Goal: Task Accomplishment & Management: Complete application form

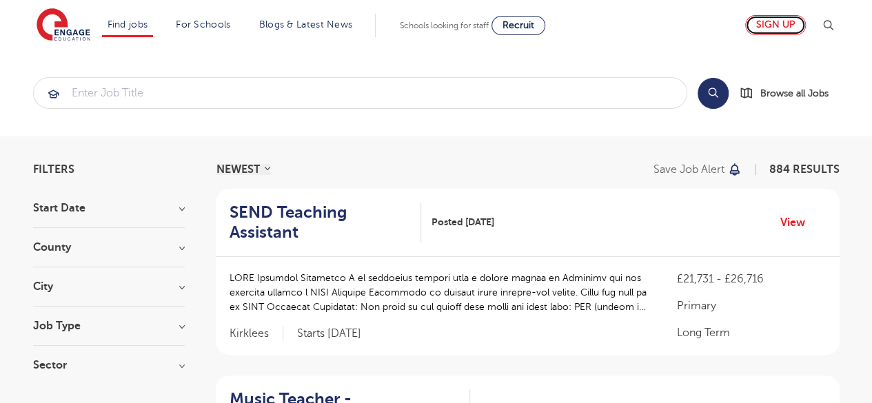
click at [781, 16] on link "Sign up" at bounding box center [775, 25] width 61 height 20
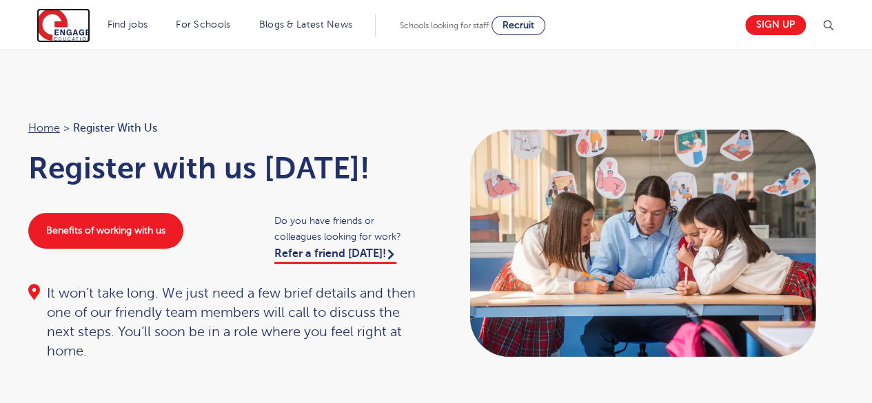
click at [75, 28] on img at bounding box center [64, 25] width 54 height 34
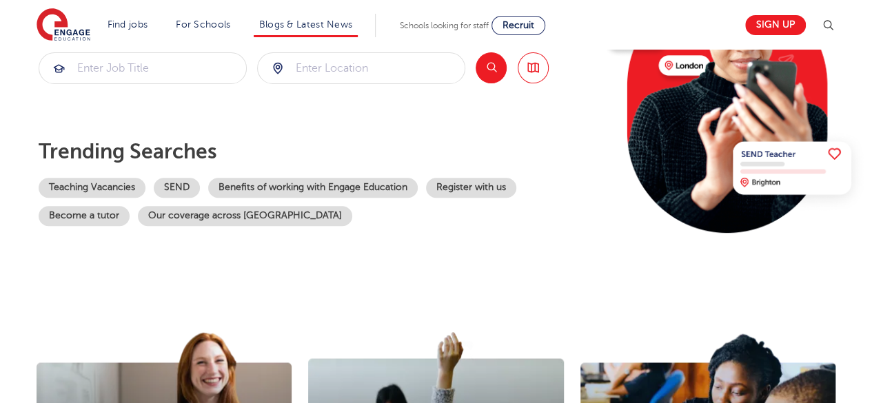
scroll to position [210, 0]
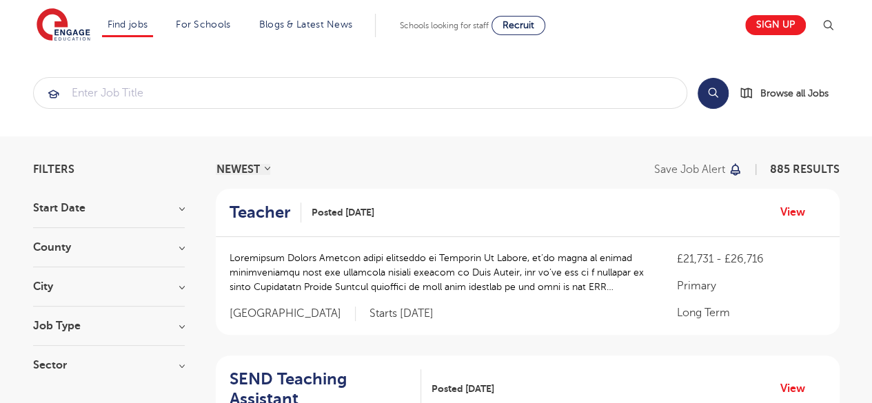
click at [131, 247] on h3 "County" at bounding box center [109, 247] width 152 height 11
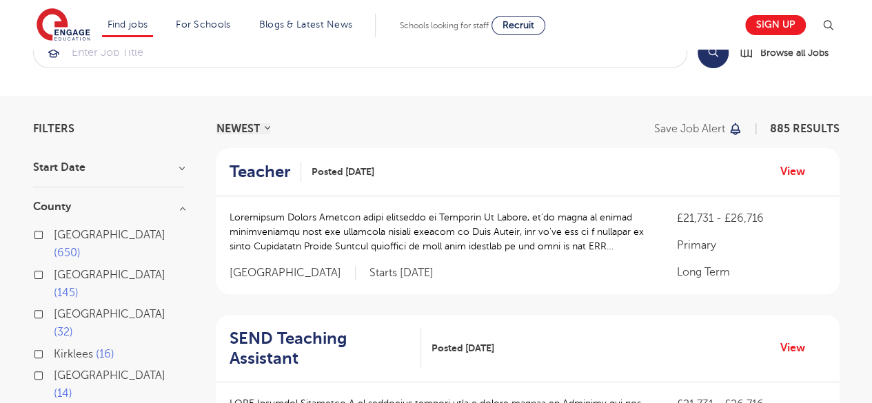
scroll to position [41, 0]
click at [81, 246] on span "650" at bounding box center [67, 252] width 27 height 12
click at [63, 229] on input "London 650" at bounding box center [58, 232] width 9 height 9
checkbox input "true"
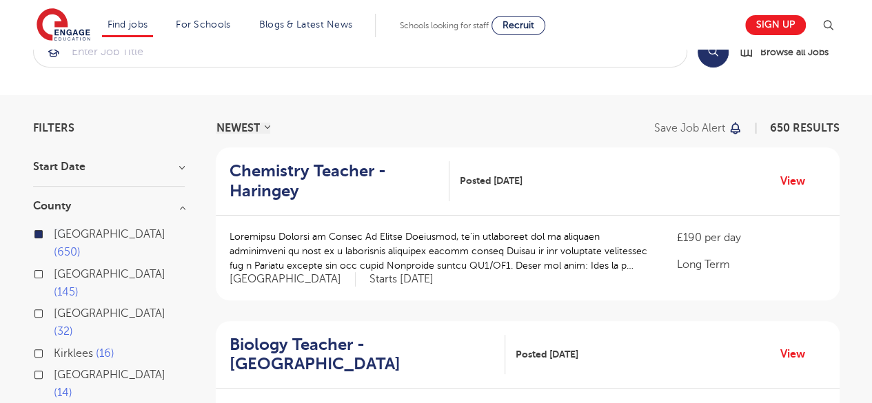
click at [92, 268] on span "[GEOGRAPHIC_DATA]" at bounding box center [110, 274] width 112 height 12
click at [63, 268] on input "Hertfordshire 145" at bounding box center [58, 272] width 9 height 9
checkbox input "true"
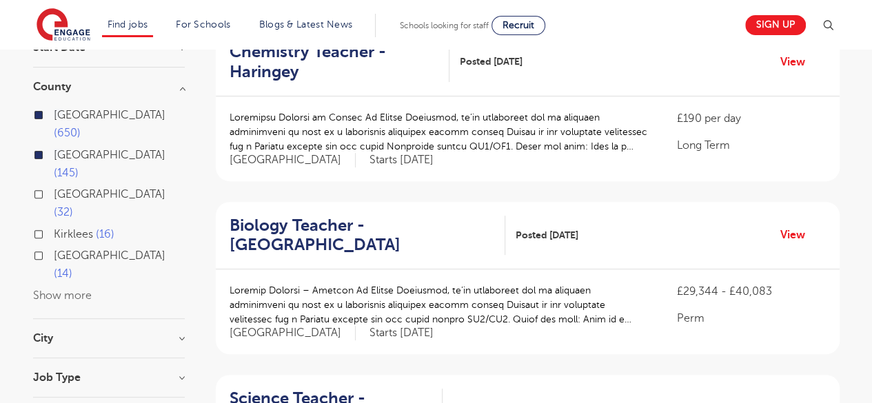
scroll to position [161, 0]
click at [63, 371] on h3 "Job Type" at bounding box center [109, 376] width 152 height 11
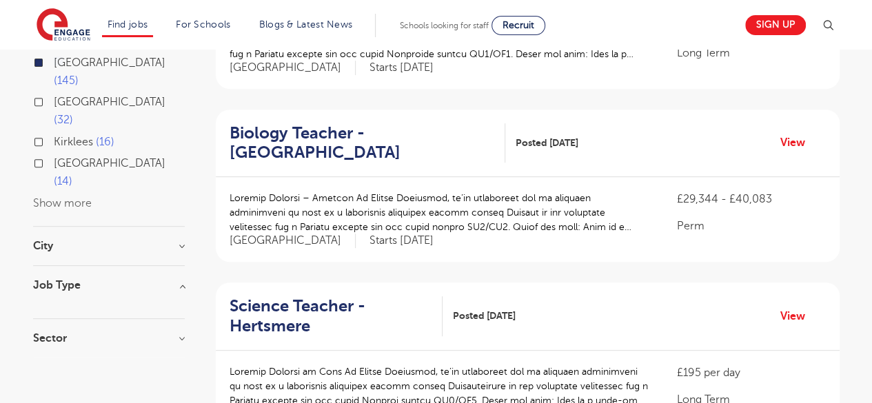
scroll to position [254, 0]
click at [115, 332] on h3 "Sector" at bounding box center [109, 337] width 152 height 11
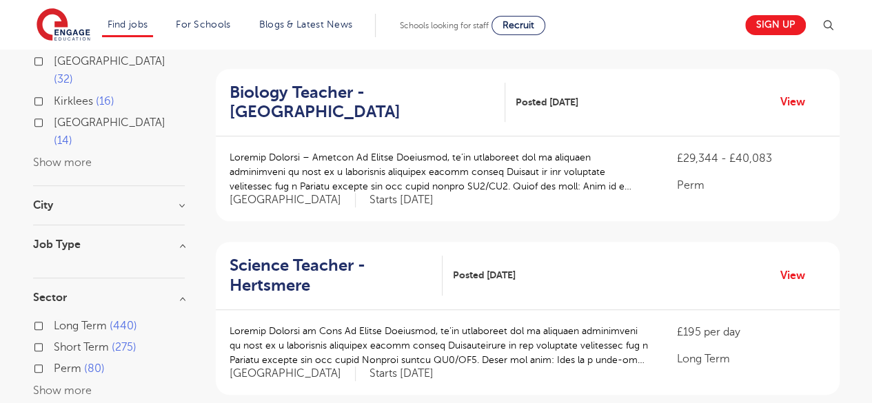
scroll to position [295, 0]
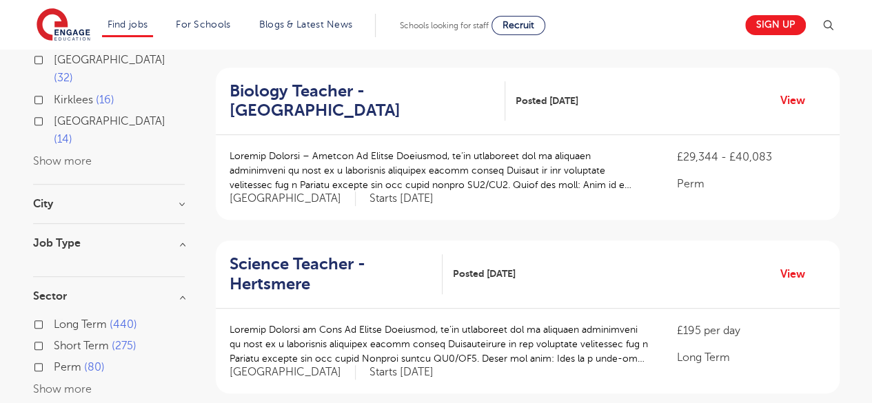
click at [96, 340] on span "Short Term" at bounding box center [81, 346] width 55 height 12
click at [63, 340] on input "Short Term 275" at bounding box center [58, 344] width 9 height 9
checkbox input "true"
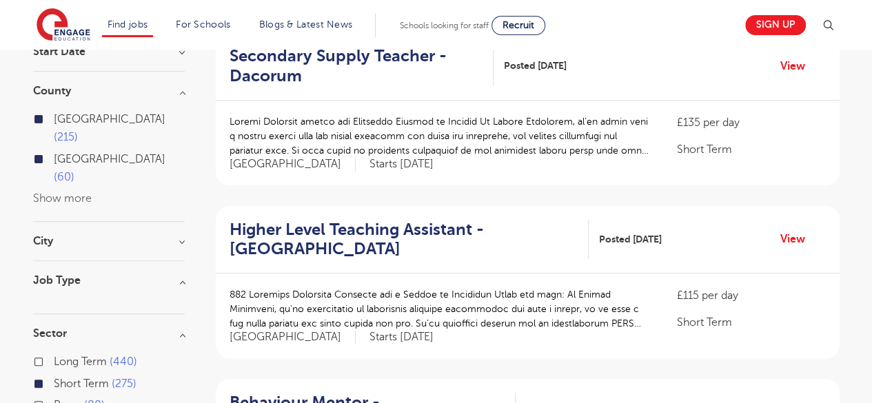
scroll to position [156, 0]
click at [172, 236] on h3 "City" at bounding box center [109, 241] width 152 height 11
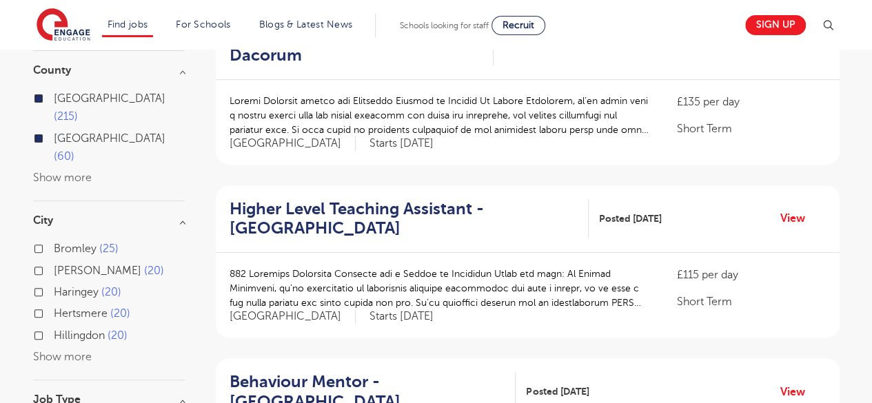
scroll to position [181, 0]
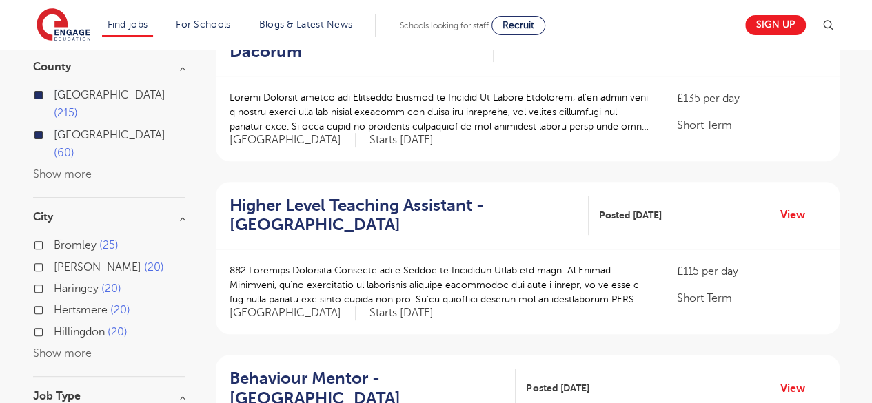
click at [74, 347] on button "Show more" at bounding box center [62, 353] width 59 height 12
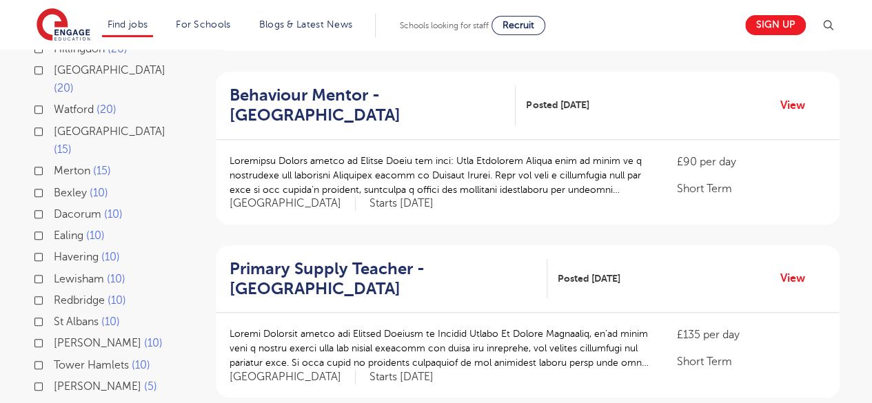
scroll to position [464, 0]
click at [70, 380] on span "Brent" at bounding box center [98, 386] width 88 height 12
click at [63, 380] on input "Brent 5" at bounding box center [58, 384] width 9 height 9
checkbox input "true"
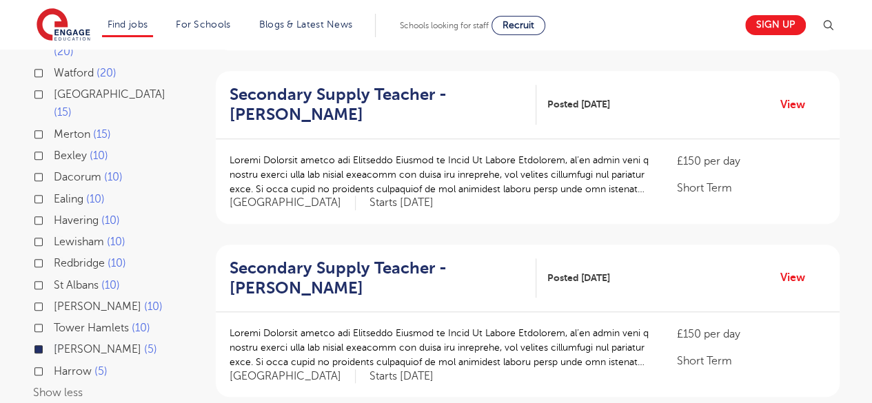
click at [70, 343] on span "[PERSON_NAME]" at bounding box center [98, 349] width 88 height 12
click at [63, 343] on input "Brent 5" at bounding box center [58, 347] width 9 height 9
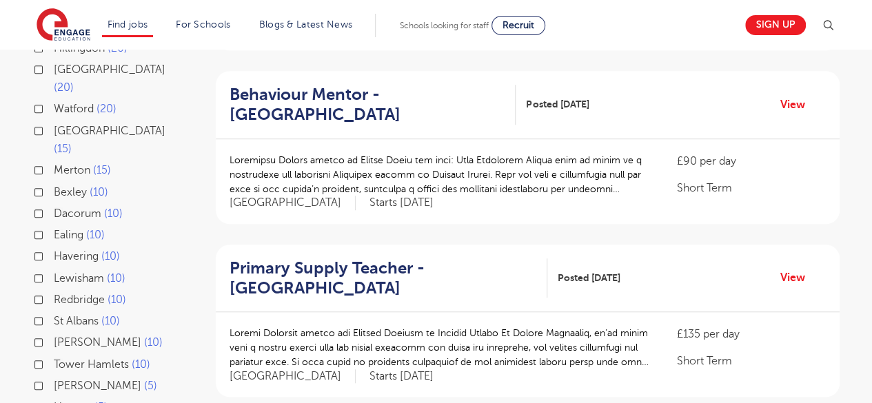
click at [70, 380] on span "[PERSON_NAME]" at bounding box center [98, 386] width 88 height 12
click at [63, 380] on input "Brent 5" at bounding box center [58, 384] width 9 height 9
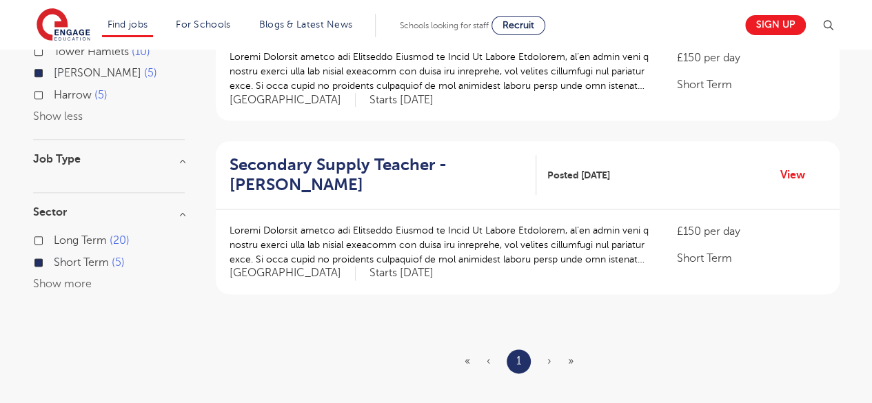
scroll to position [726, 0]
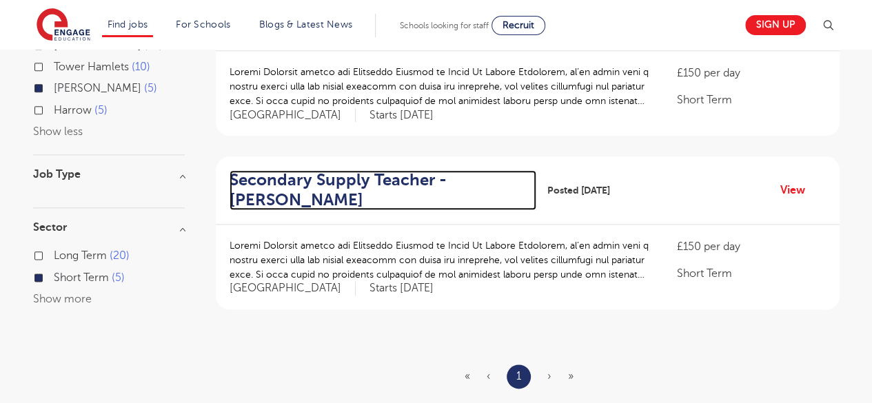
click at [299, 185] on h2 "Secondary Supply Teacher - [PERSON_NAME]" at bounding box center [377, 190] width 296 height 40
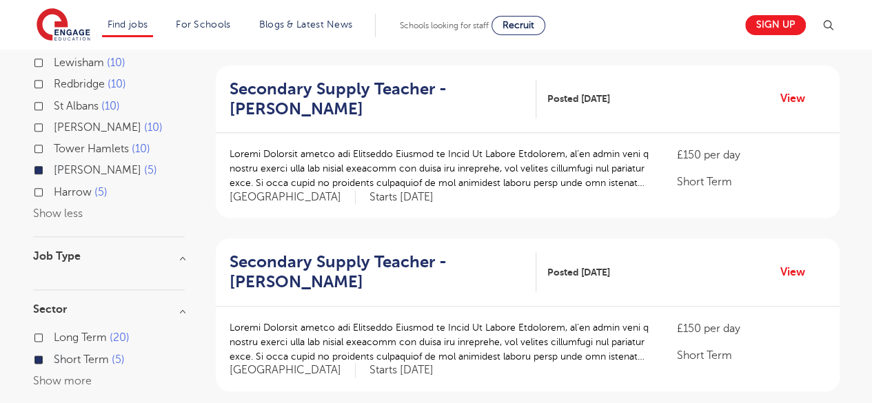
scroll to position [642, 0]
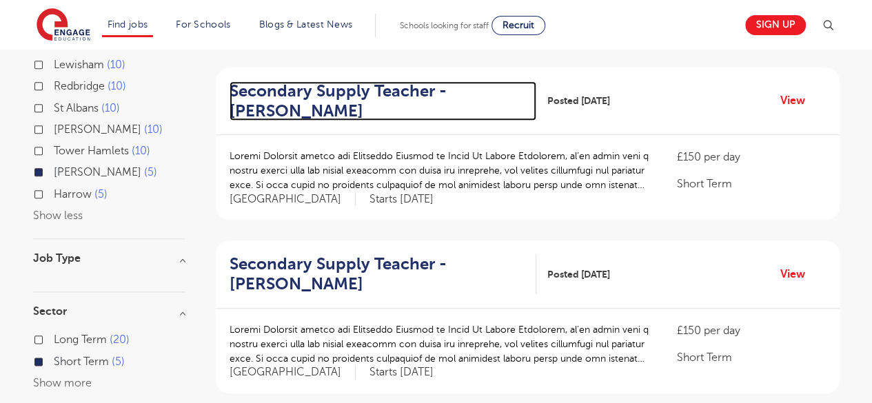
click at [287, 105] on h2 "Secondary Supply Teacher - [PERSON_NAME]" at bounding box center [377, 101] width 296 height 40
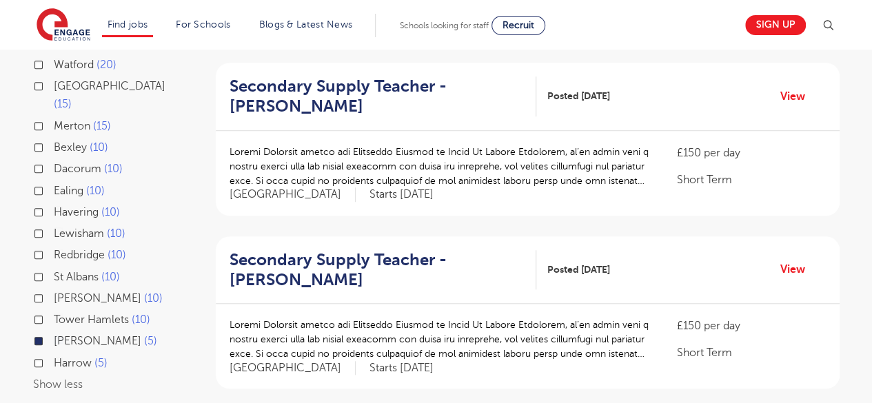
scroll to position [466, 0]
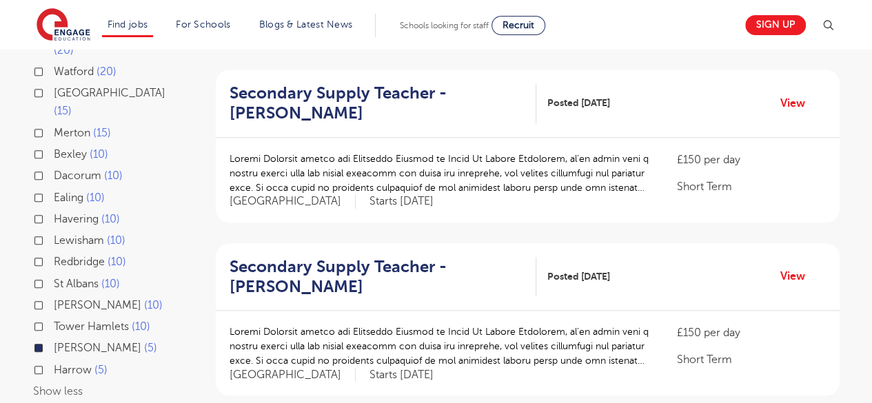
click at [54, 339] on label "Brent 5" at bounding box center [105, 348] width 103 height 18
click at [54, 342] on input "Brent 5" at bounding box center [58, 346] width 9 height 9
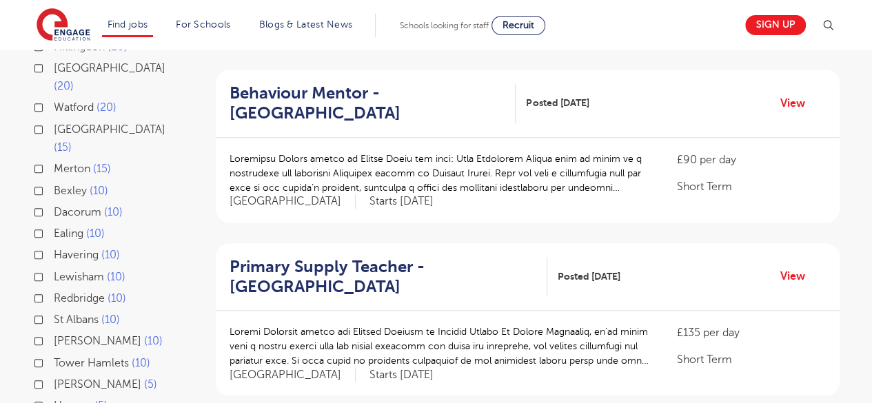
click at [54, 397] on label "Harrow 5" at bounding box center [81, 406] width 54 height 18
click at [54, 400] on input "Harrow 5" at bounding box center [58, 404] width 9 height 9
checkbox input "true"
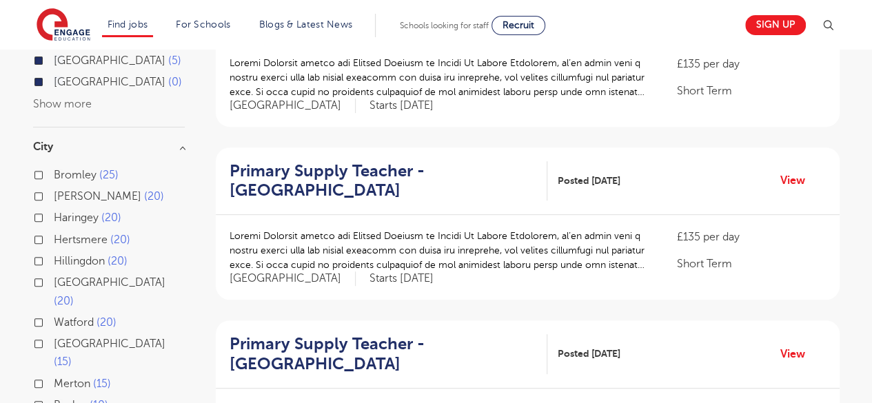
scroll to position [213, 0]
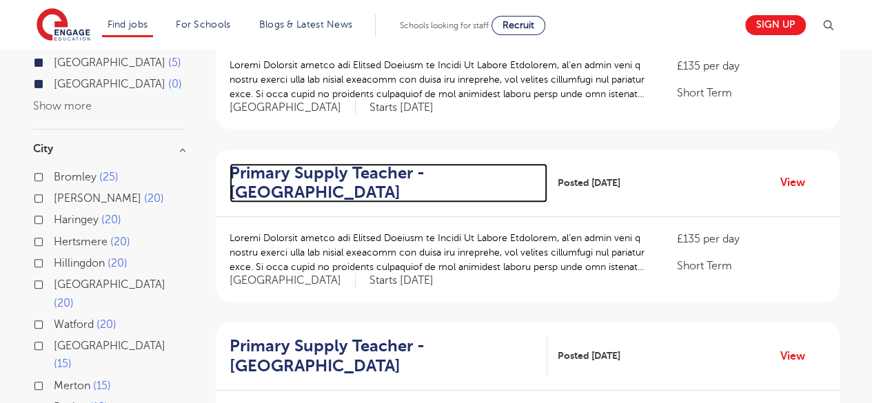
click at [316, 163] on h2 "Primary Supply Teacher - Harrow" at bounding box center [382, 183] width 307 height 40
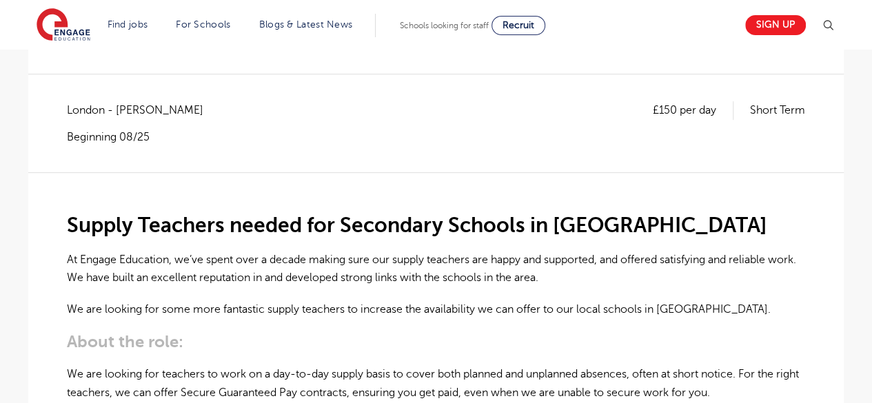
scroll to position [272, 0]
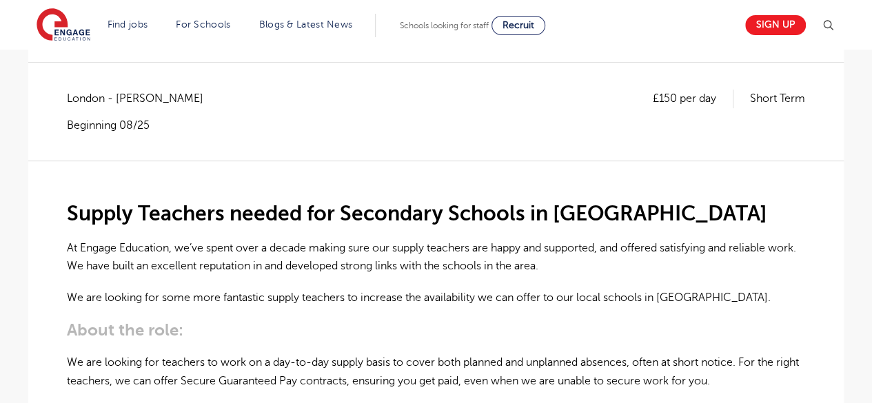
drag, startPoint x: 0, startPoint y: 0, endPoint x: 258, endPoint y: 238, distance: 350.6
click at [258, 239] on p "At Engage Education, we’ve spent over a decade making sure our supply teachers …" at bounding box center [436, 257] width 738 height 37
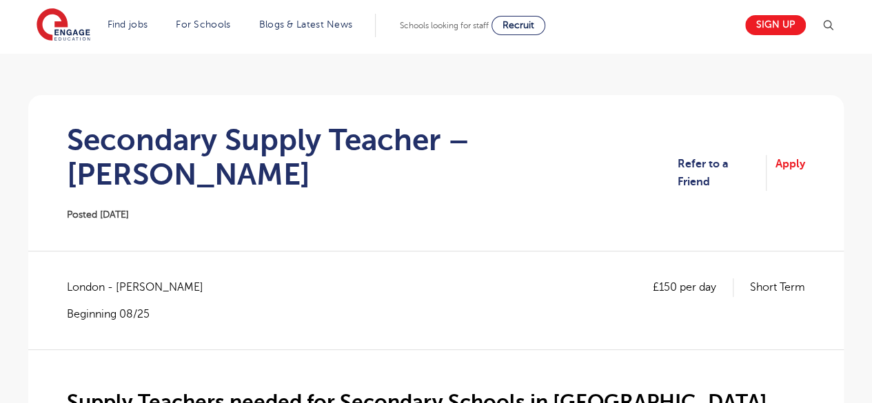
scroll to position [0, 0]
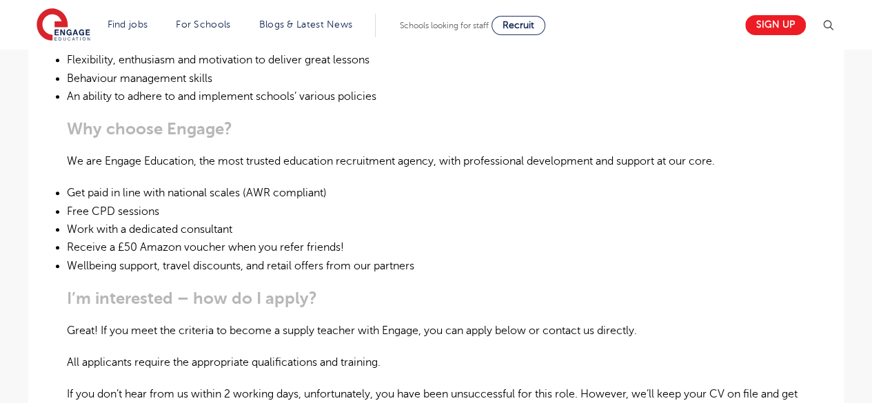
scroll to position [675, 0]
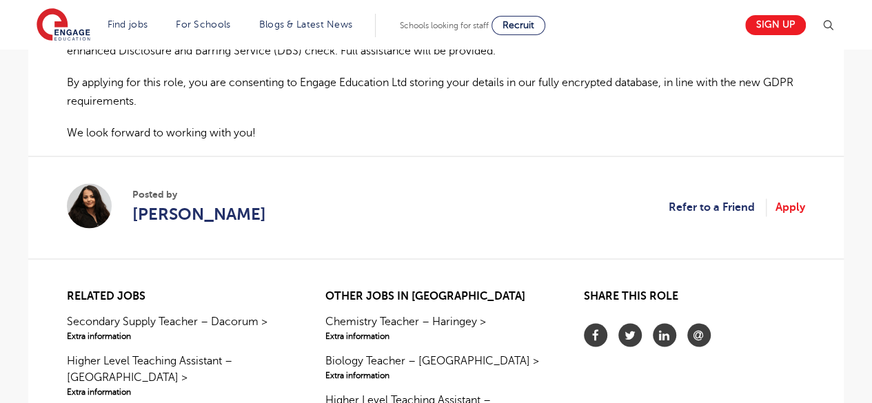
scroll to position [1087, 0]
click at [791, 198] on link "Apply" at bounding box center [790, 207] width 30 height 18
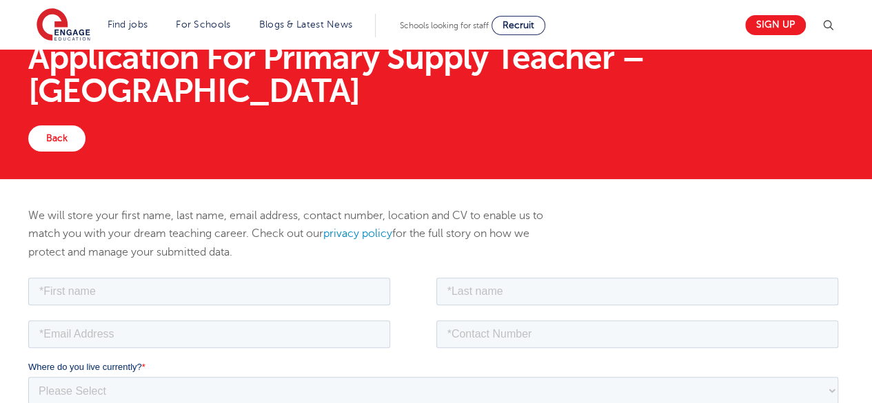
scroll to position [60, 0]
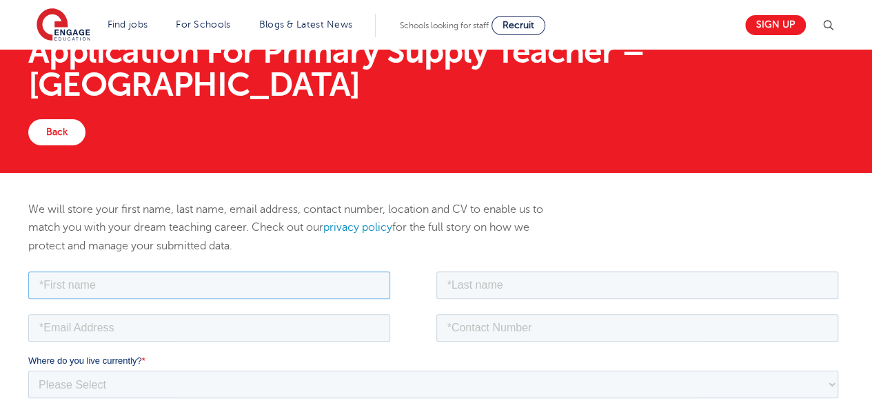
click at [369, 288] on input "text" at bounding box center [209, 285] width 362 height 28
click at [74, 119] on link "Back" at bounding box center [56, 132] width 57 height 26
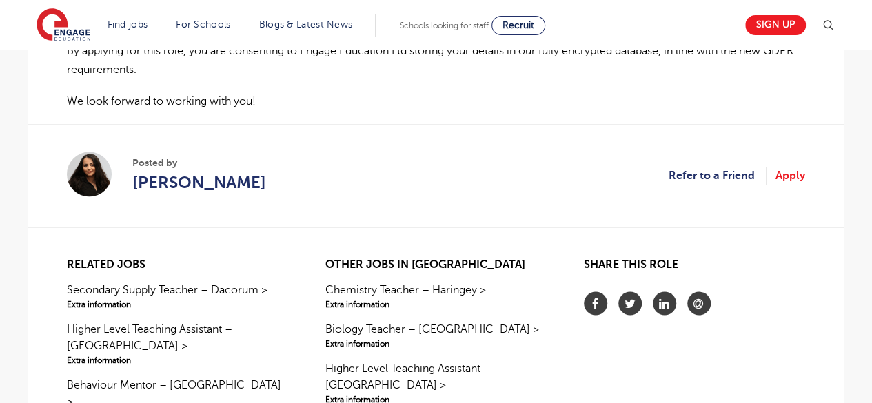
scroll to position [1124, 0]
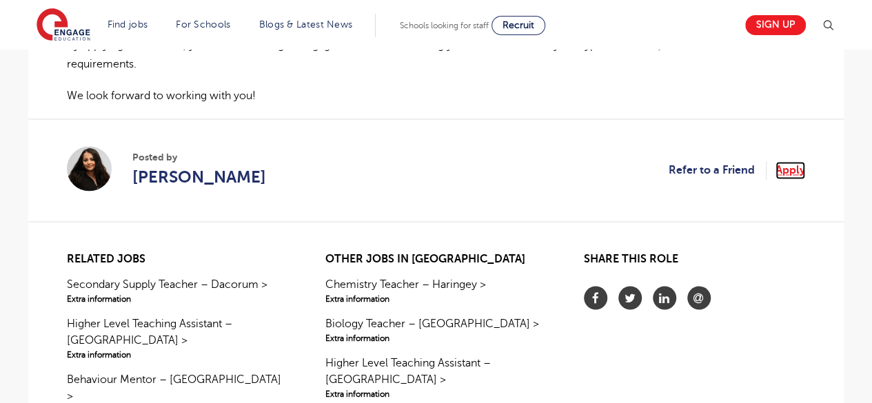
click at [788, 161] on link "Apply" at bounding box center [790, 170] width 30 height 18
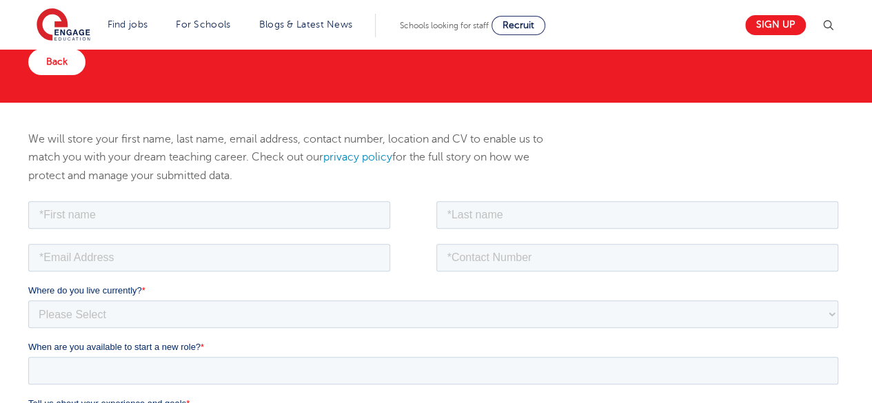
scroll to position [132, 0]
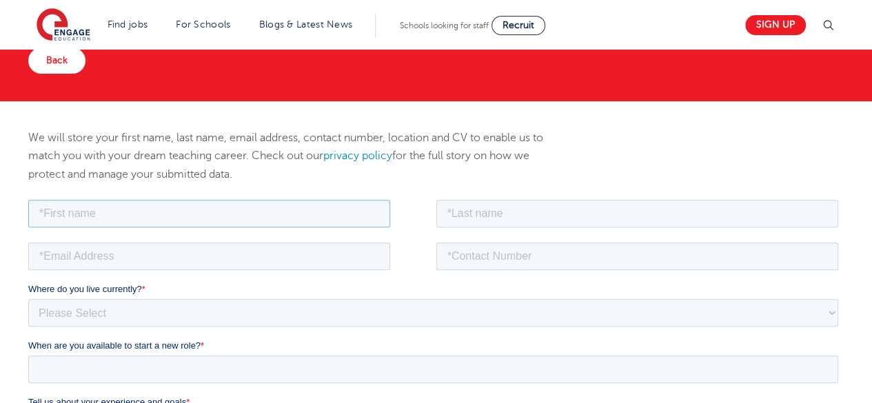
click at [329, 214] on input "text" at bounding box center [209, 213] width 362 height 28
type input "Ilana"
type input "Jacobs"
click at [183, 247] on input "email" at bounding box center [209, 256] width 362 height 28
type input "ilanaj378@gmail.com"
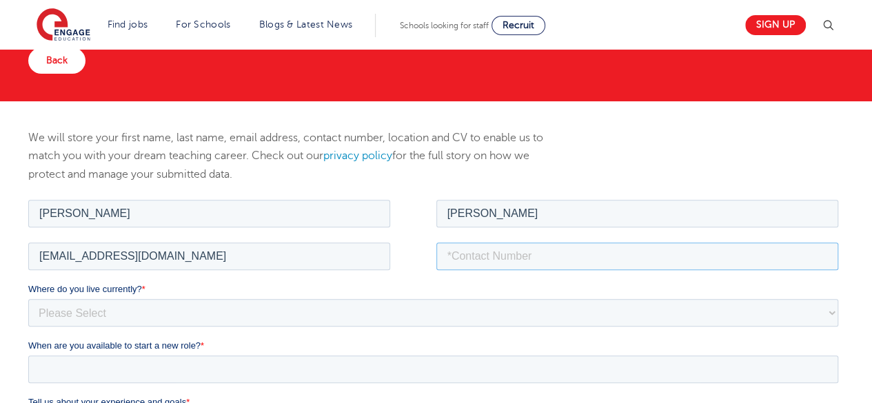
click at [488, 256] on input "tel" at bounding box center [637, 256] width 402 height 28
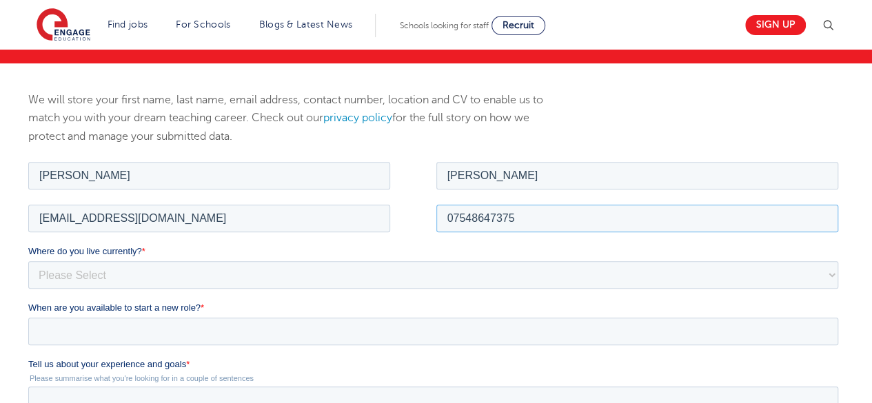
scroll to position [170, 0]
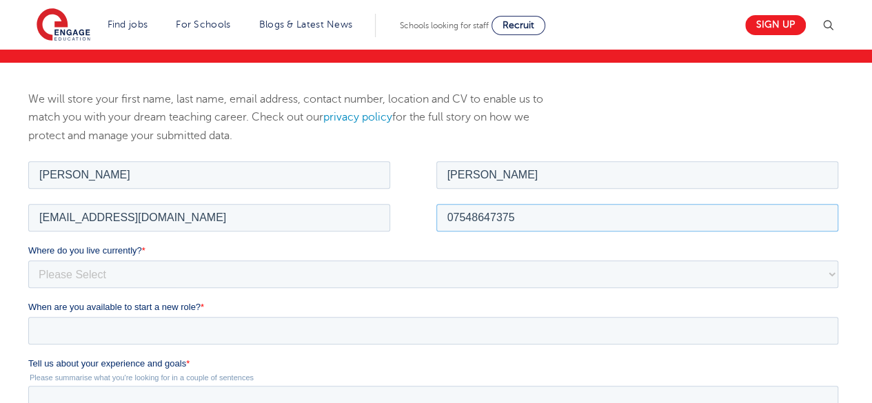
type input "07548647375"
click at [431, 274] on select "Please Select UK Canada Ireland Australia New Zealand Europe USA South Africa J…" at bounding box center [433, 274] width 810 height 28
select select "UK"
click at [28, 260] on select "Please Select UK Canada Ireland Australia New Zealand Europe USA South Africa J…" at bounding box center [433, 274] width 810 height 28
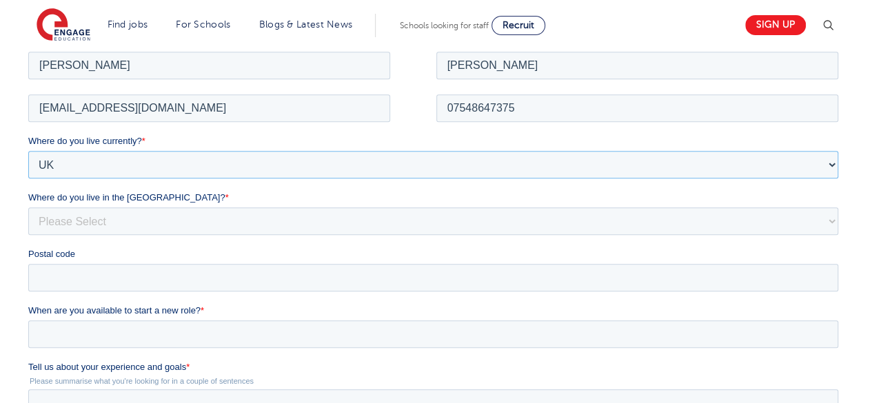
scroll to position [280, 0]
click at [237, 223] on select "Please Select Overseas Barnsley Bedfordshire Berkshire Bournemouth Bracknell Fo…" at bounding box center [433, 220] width 810 height 28
select select "[GEOGRAPHIC_DATA]"
click at [28, 206] on select "Please Select Overseas Barnsley Bedfordshire Berkshire Bournemouth Bracknell Fo…" at bounding box center [433, 220] width 810 height 28
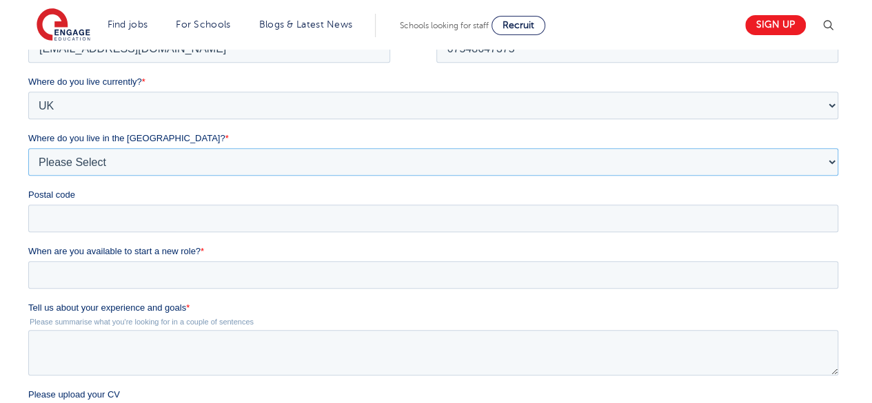
scroll to position [342, 0]
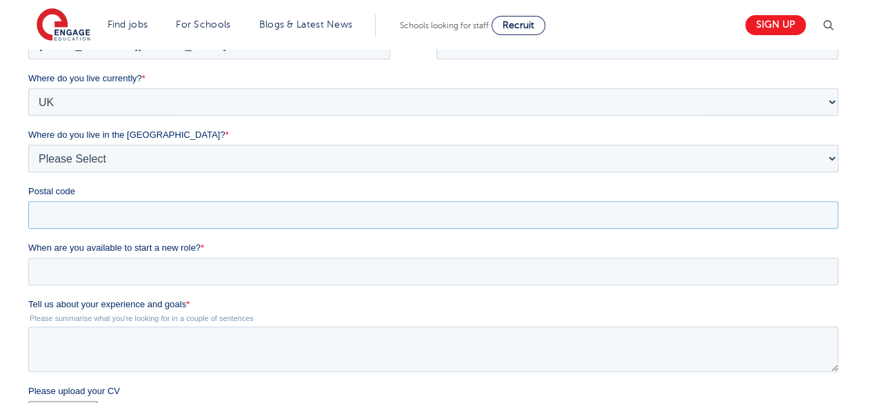
click at [72, 218] on input "Postal code" at bounding box center [433, 215] width 810 height 28
type input "NW4 4RD"
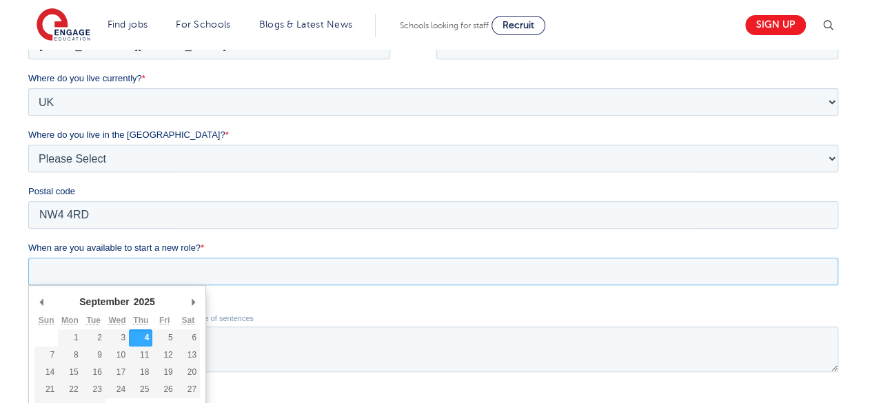
click at [125, 274] on input "When are you available to start a new role? *" at bounding box center [433, 272] width 810 height 28
type div "2025-09-04"
type input "2025/09/04"
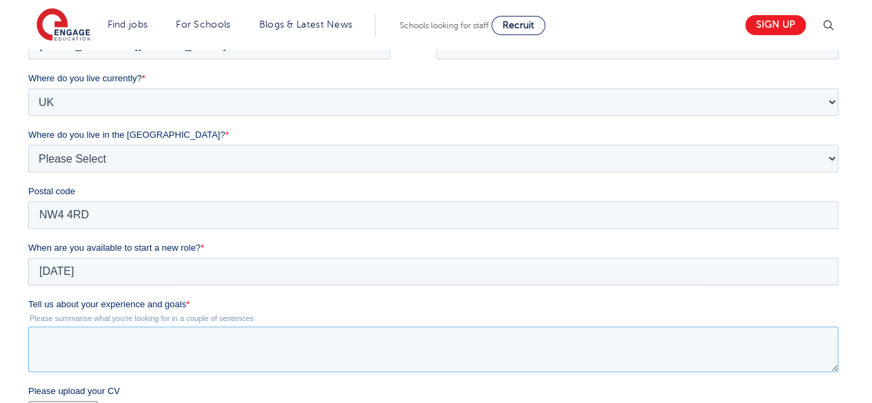
click at [139, 331] on textarea "Tell us about your experience and goals *" at bounding box center [433, 349] width 810 height 45
type textarea "C"
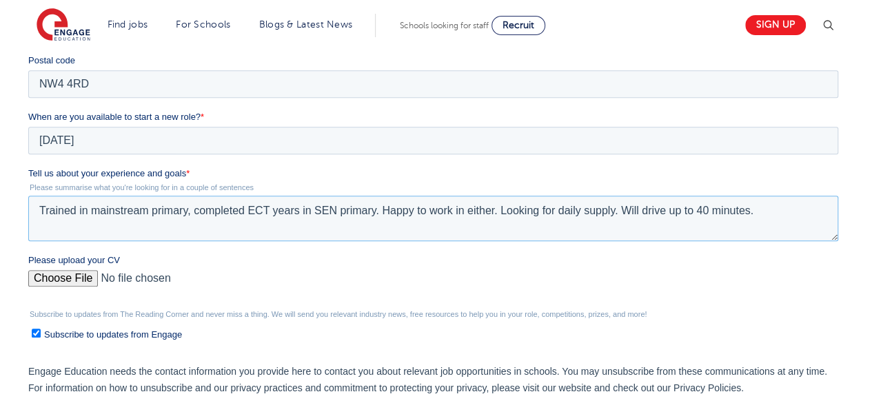
scroll to position [475, 0]
type textarea "Trained in mainstream primary, completed ECT years in SEN primary. Happy to wor…"
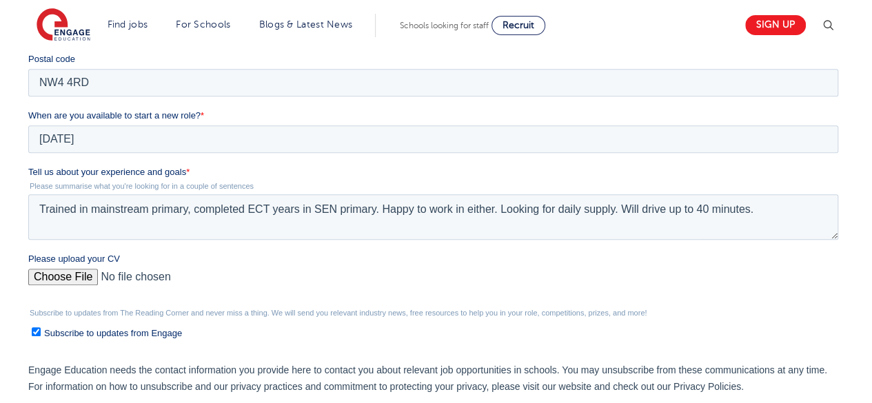
click at [61, 272] on input "Please upload your CV" at bounding box center [433, 283] width 810 height 28
type input "C:\fakepath\CV Ilana Jacobs (2).docx"
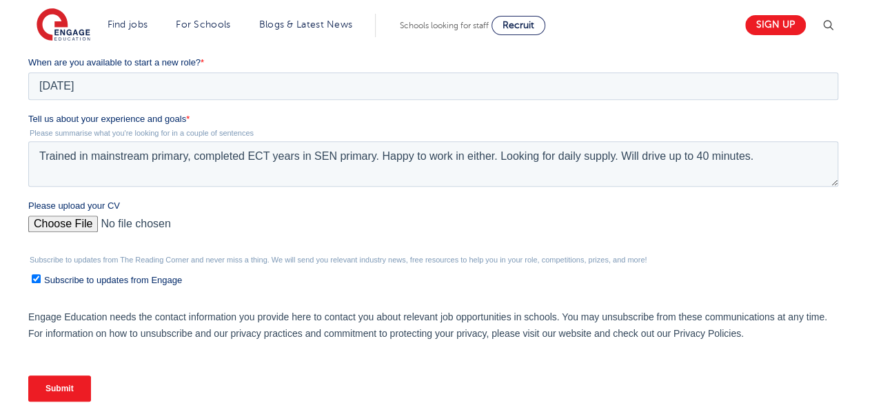
scroll to position [529, 0]
click at [41, 277] on label "Subscribe to updates from Engage" at bounding box center [435, 279] width 806 height 14
click at [41, 277] on input "Subscribe to updates from Engage" at bounding box center [36, 278] width 9 height 9
checkbox input "false"
click at [66, 383] on input "Submit" at bounding box center [59, 388] width 63 height 26
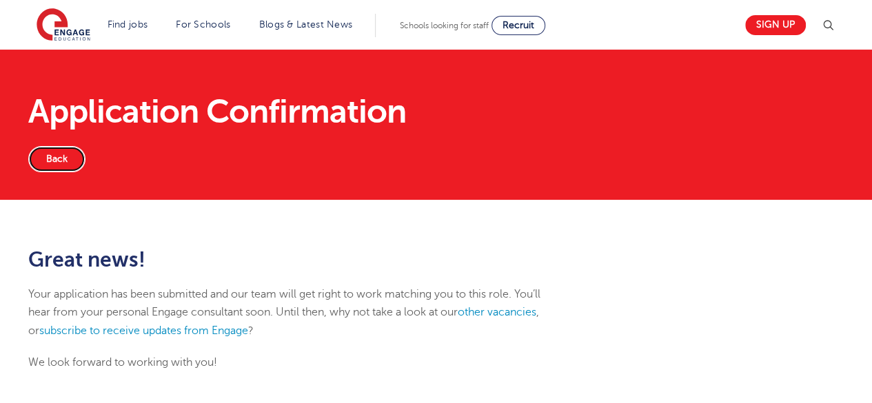
click at [62, 161] on link "Back" at bounding box center [56, 159] width 57 height 26
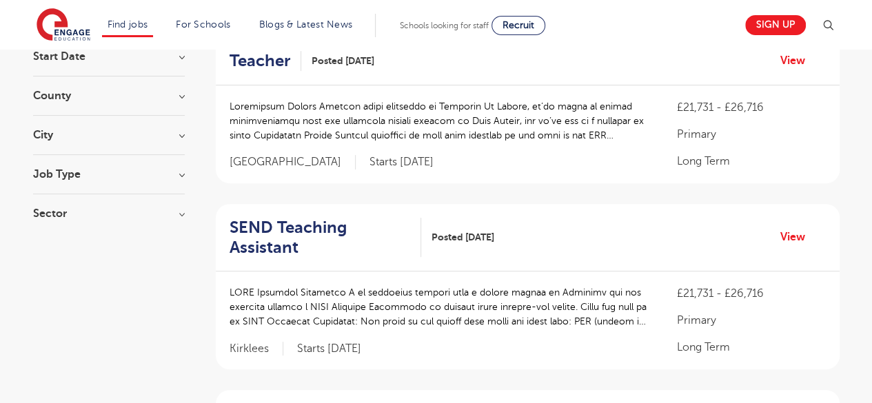
scroll to position [152, 0]
click at [109, 132] on h3 "City" at bounding box center [109, 134] width 152 height 11
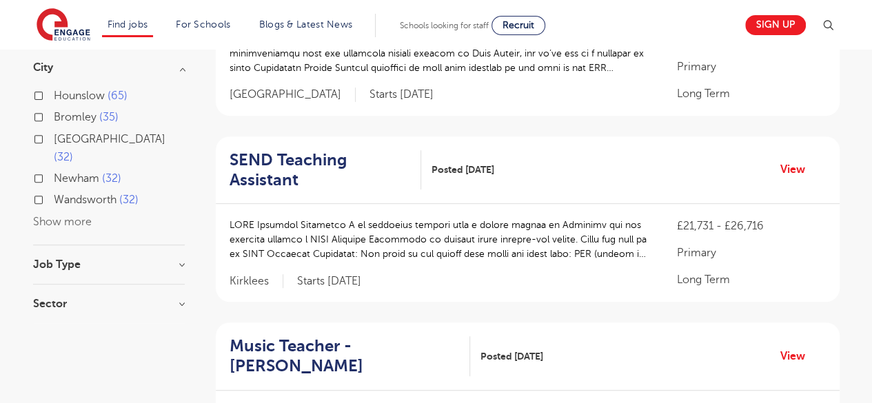
scroll to position [225, 0]
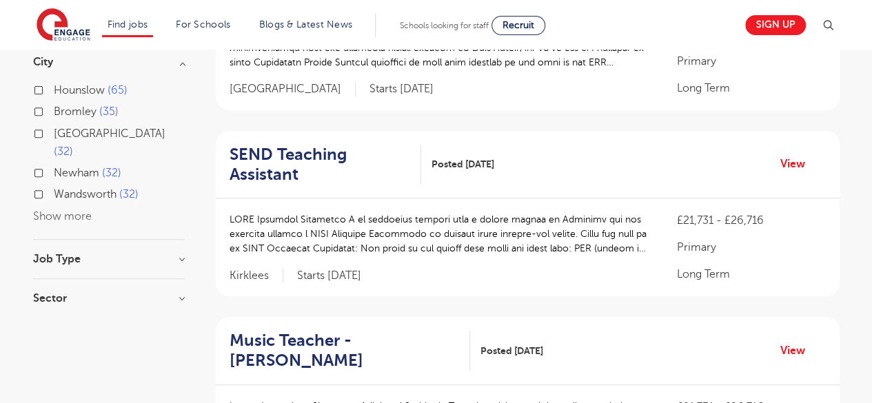
click at [70, 210] on button "Show more" at bounding box center [62, 216] width 59 height 12
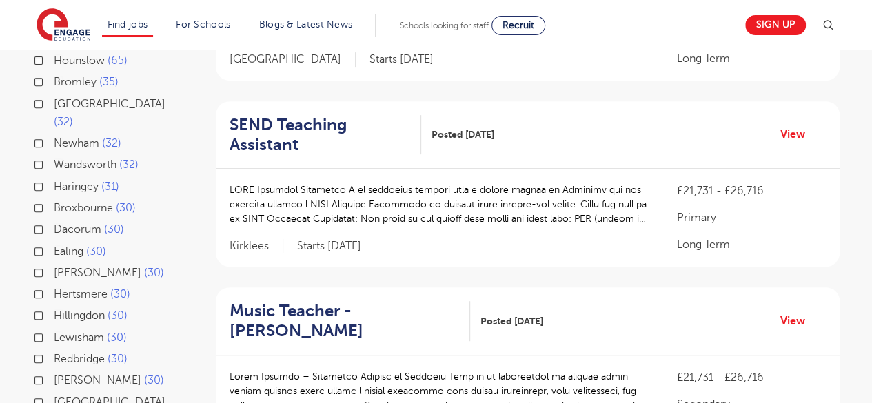
scroll to position [255, 0]
click at [77, 177] on label "Haringey 31" at bounding box center [86, 186] width 65 height 18
click at [63, 180] on input "Haringey 31" at bounding box center [58, 184] width 9 height 9
checkbox input "true"
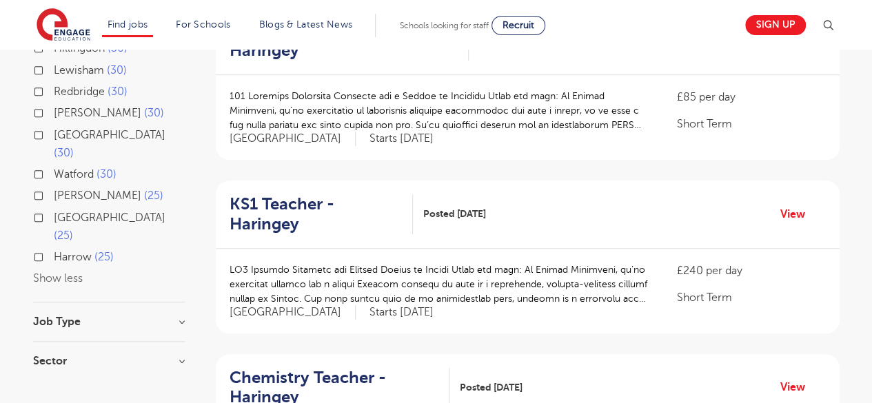
scroll to position [531, 0]
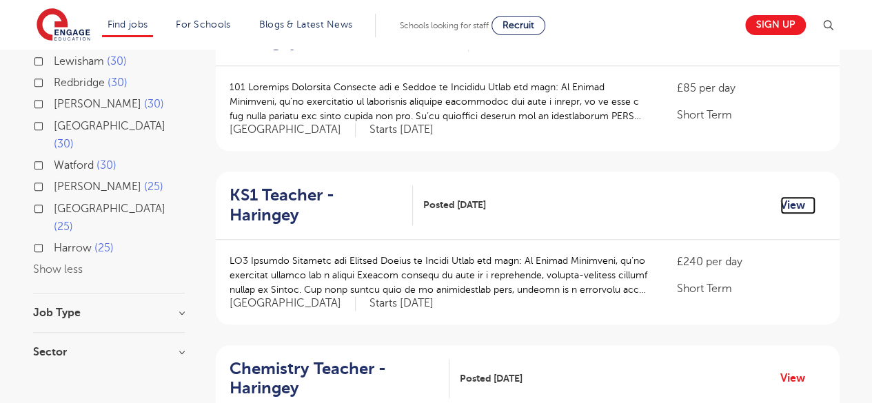
click at [791, 196] on link "View" at bounding box center [797, 205] width 35 height 18
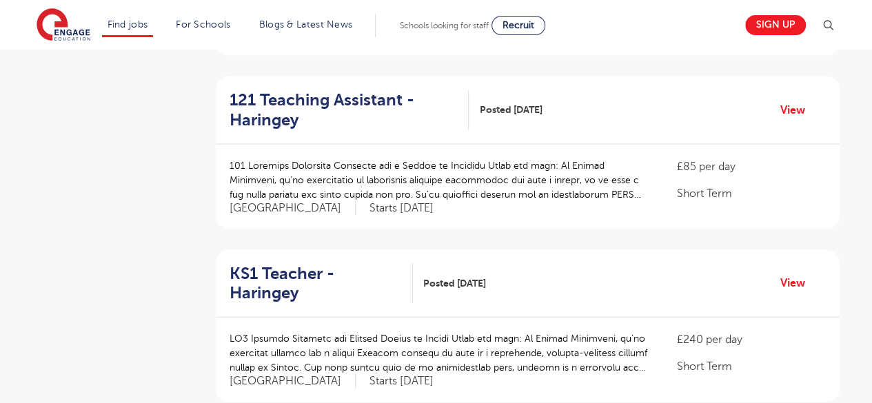
scroll to position [1502, 0]
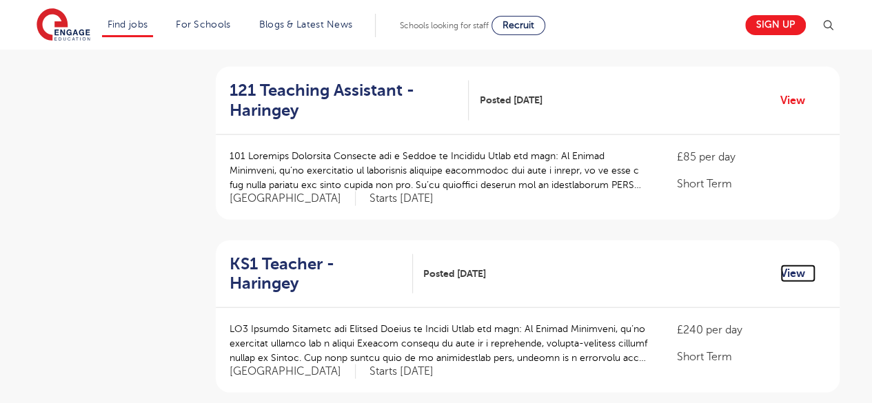
click at [798, 265] on link "View" at bounding box center [797, 274] width 35 height 18
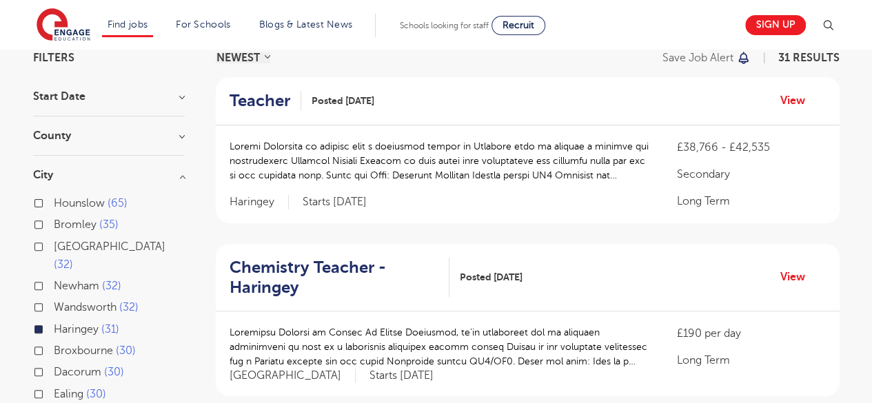
scroll to position [118, 0]
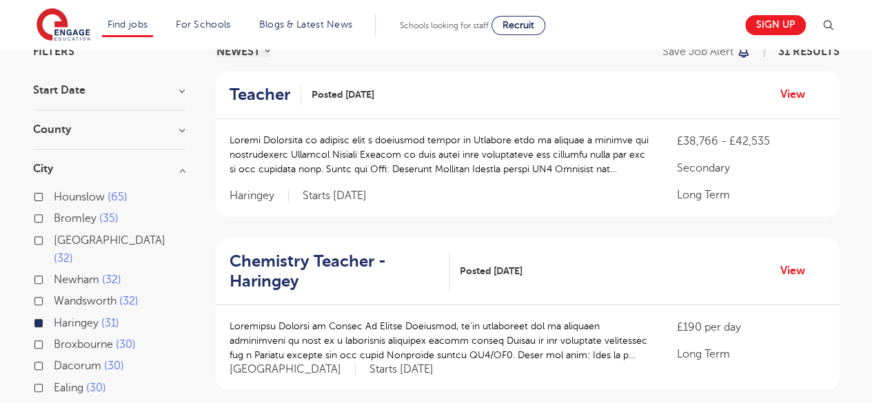
click at [42, 314] on div "Haringey 31" at bounding box center [109, 324] width 152 height 21
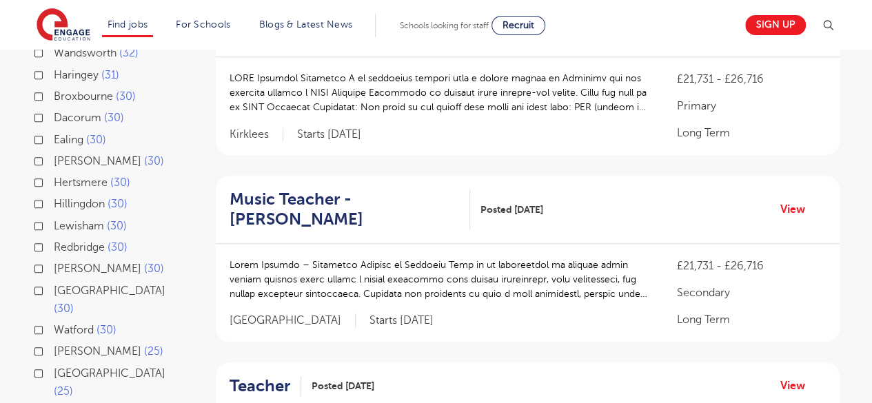
scroll to position [367, 0]
click at [54, 320] on label "Watford 30" at bounding box center [85, 329] width 63 height 18
click at [54, 323] on input "Watford 30" at bounding box center [58, 327] width 9 height 9
checkbox input "true"
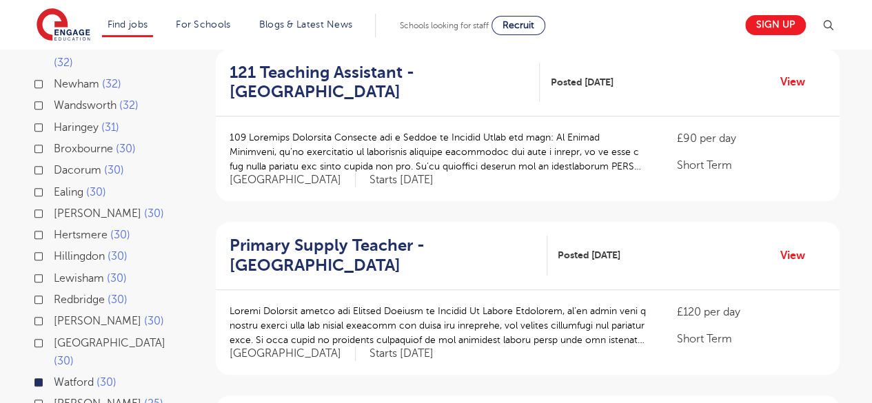
scroll to position [351, 0]
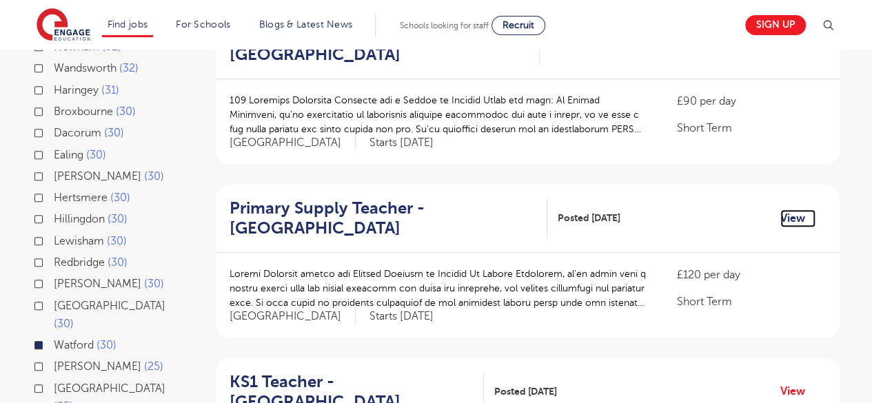
click at [786, 209] on link "View" at bounding box center [797, 218] width 35 height 18
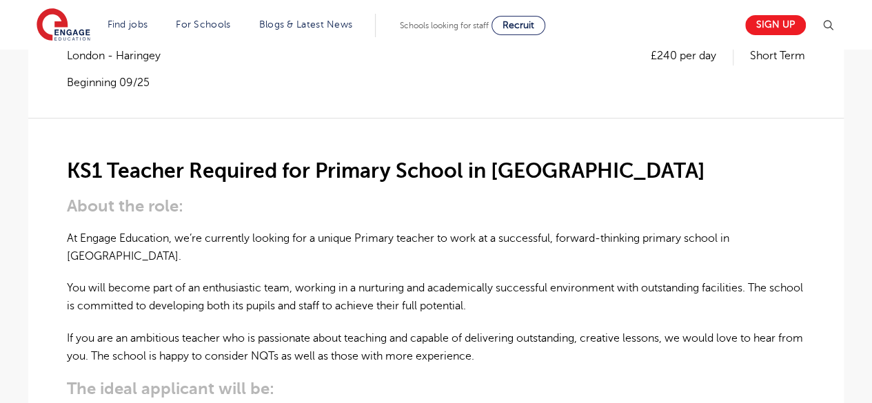
scroll to position [279, 0]
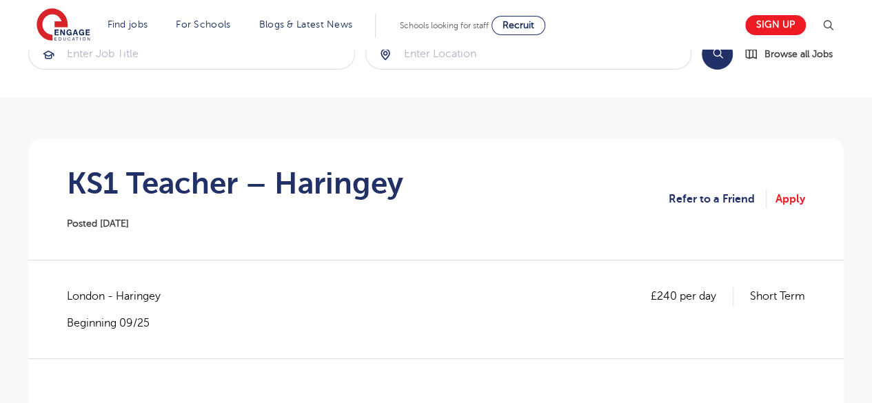
scroll to position [15, 0]
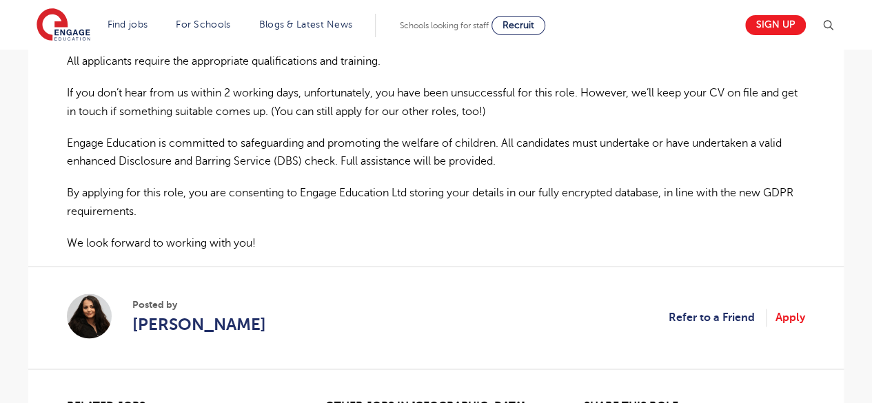
scroll to position [985, 0]
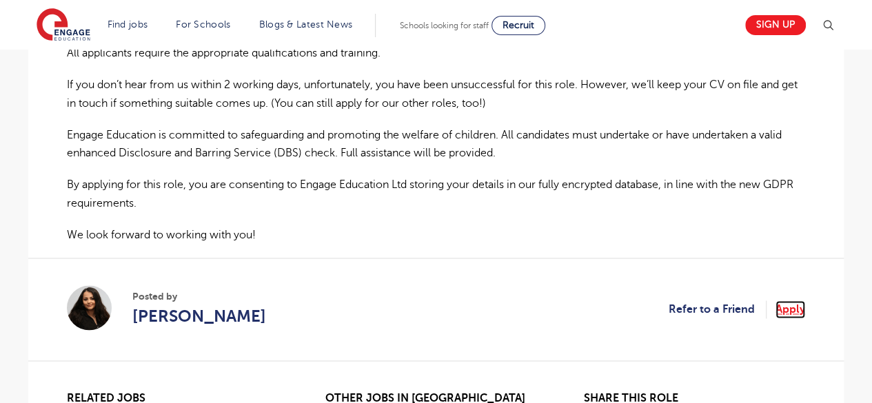
click at [783, 300] on link "Apply" at bounding box center [790, 309] width 30 height 18
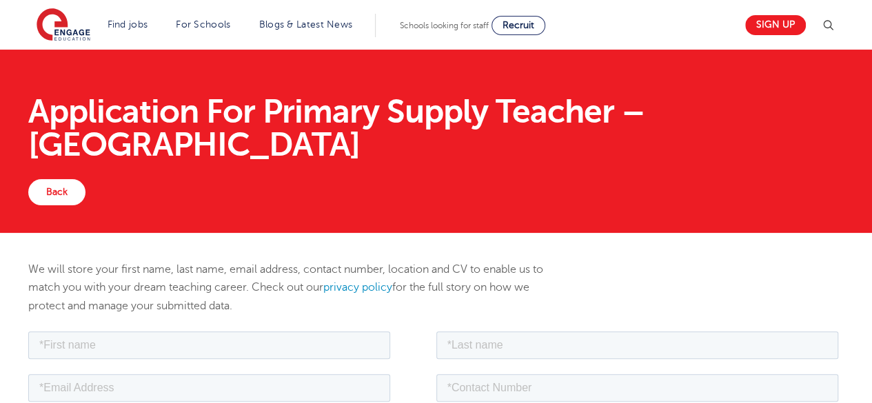
scroll to position [110, 0]
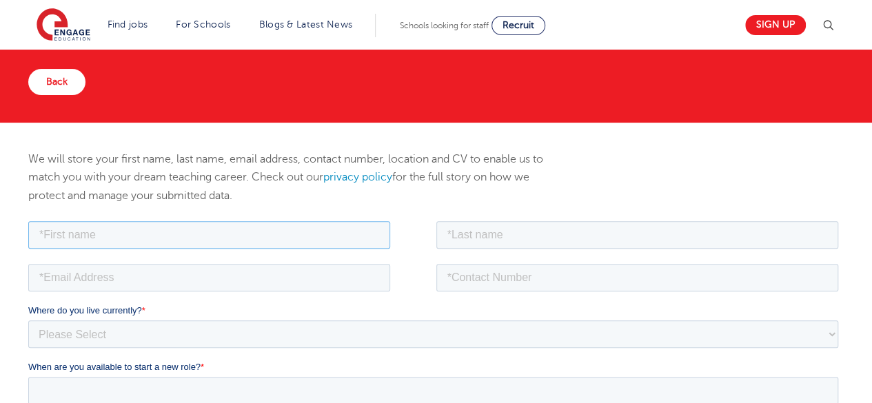
click at [299, 227] on input "text" at bounding box center [209, 235] width 362 height 28
type input "[PERSON_NAME]"
click at [227, 274] on input "email" at bounding box center [209, 277] width 362 height 28
type input "ilanaj378@gmail.com"
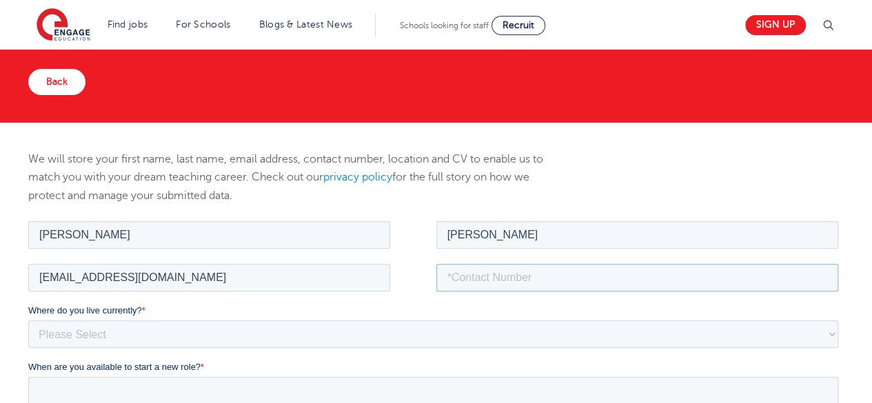
click at [500, 272] on input "tel" at bounding box center [637, 277] width 402 height 28
type input "07548647375"
click at [487, 331] on select "Please Select UK Canada Ireland Australia New Zealand Europe USA South Africa J…" at bounding box center [433, 334] width 810 height 28
select select "UK"
click at [28, 320] on select "Please Select UK Canada Ireland Australia New Zealand Europe USA South Africa J…" at bounding box center [433, 334] width 810 height 28
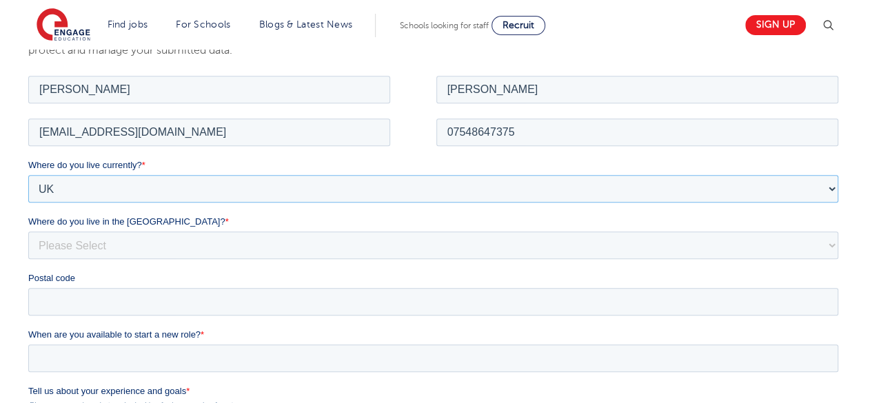
scroll to position [256, 0]
click at [300, 242] on select "Please Select Overseas Barnsley Bedfordshire Berkshire Bournemouth Bracknell Fo…" at bounding box center [433, 244] width 810 height 28
select select "[GEOGRAPHIC_DATA]"
click at [300, 242] on select "Please Select Overseas Barnsley Bedfordshire Berkshire Bournemouth Bracknell Fo…" at bounding box center [433, 244] width 810 height 28
click at [231, 292] on input "Postal code" at bounding box center [433, 301] width 810 height 28
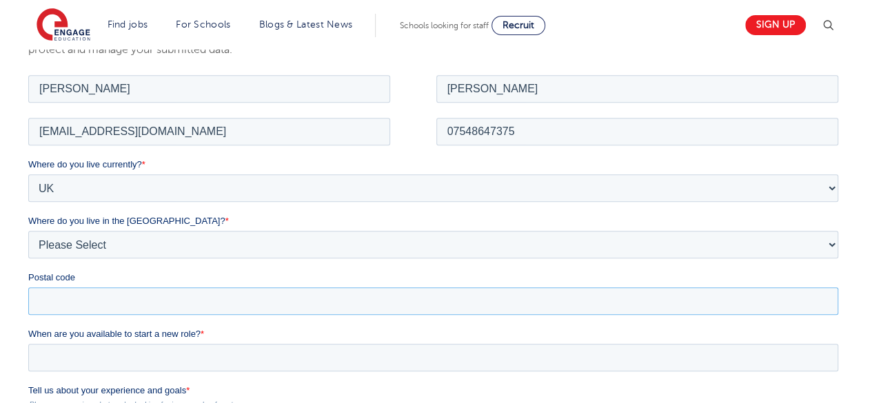
type input "NW4 4RD"
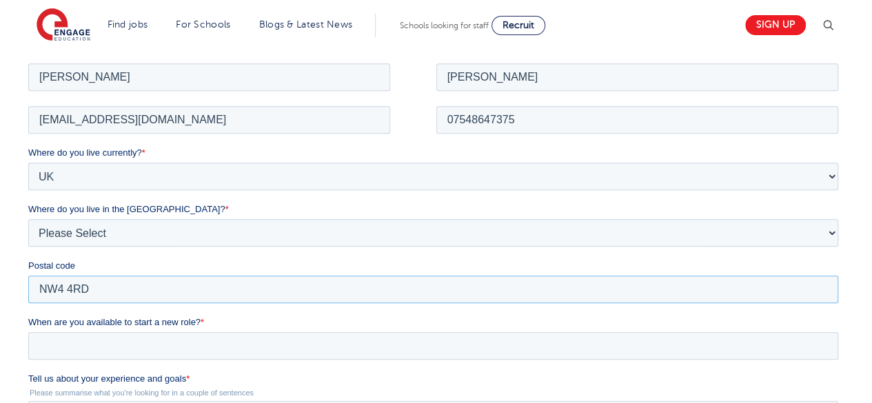
scroll to position [276, 0]
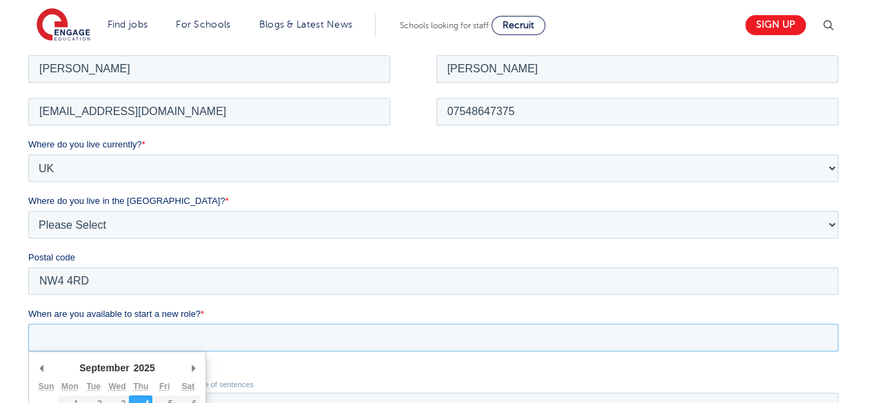
click at [176, 331] on input "When are you available to start a new role? *" at bounding box center [433, 337] width 810 height 28
type div "2025-09-04"
type input "2025/09/04"
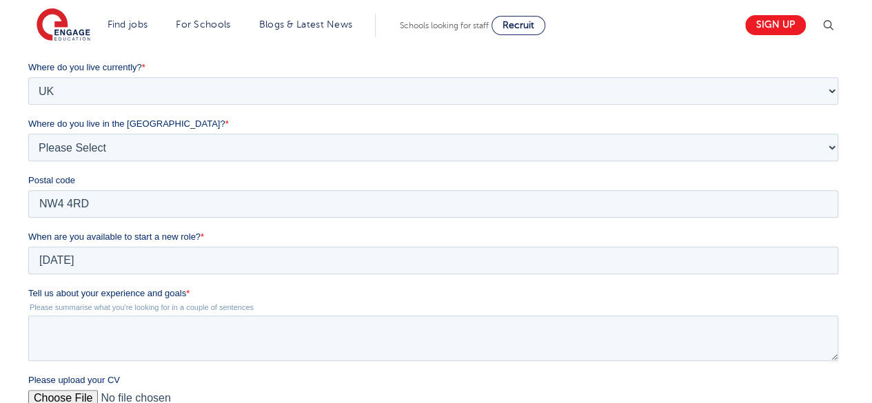
scroll to position [356, 0]
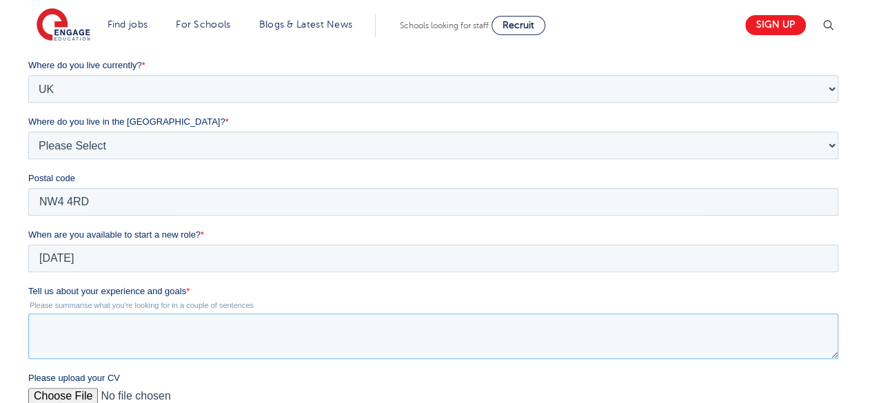
click at [143, 327] on textarea "Tell us about your experience and goals *" at bounding box center [433, 336] width 810 height 45
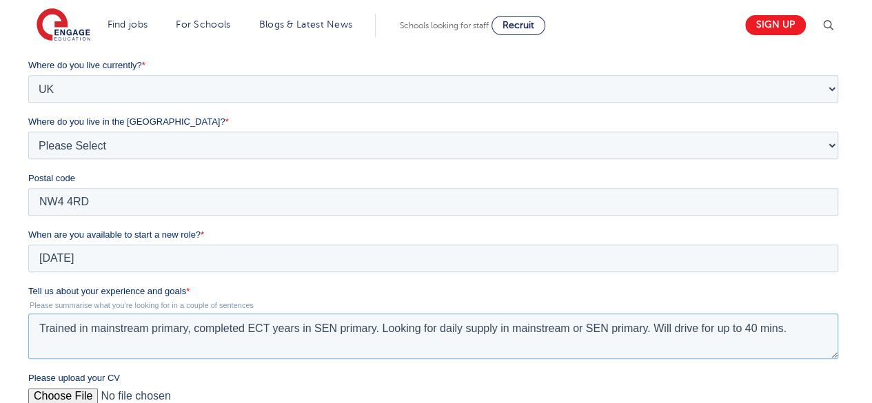
click at [380, 328] on textarea "Trained in mainstream primary, completed ECT years in SEN primary. Looking for …" at bounding box center [433, 336] width 810 height 45
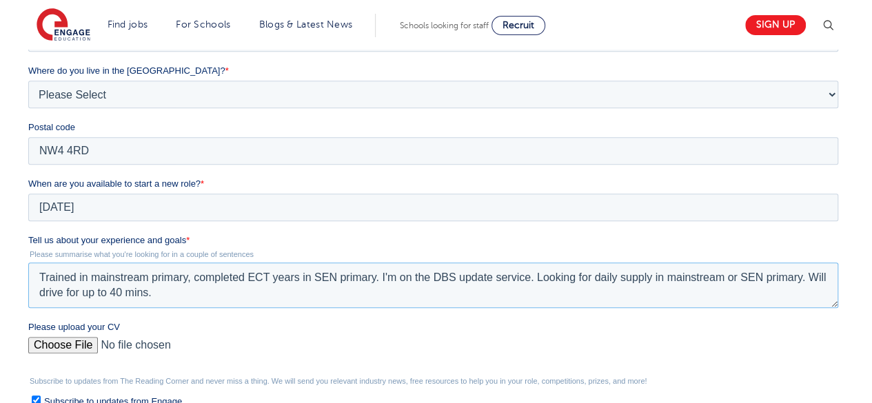
scroll to position [411, 0]
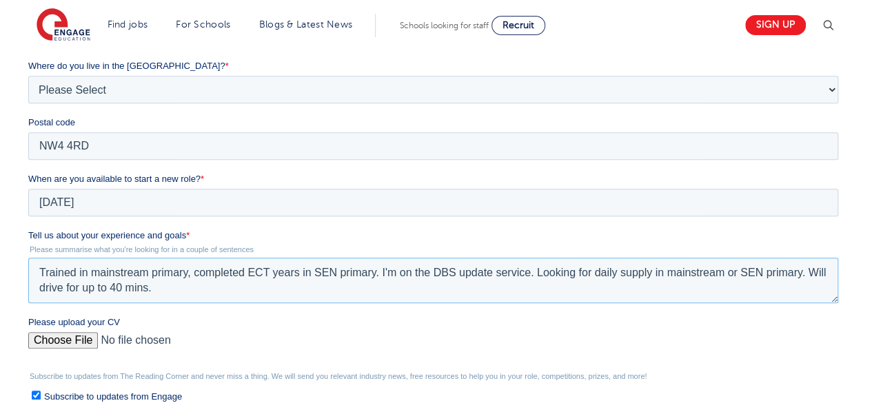
drag, startPoint x: 186, startPoint y: 290, endPoint x: 29, endPoint y: 266, distance: 159.0
click at [29, 266] on textarea "Trained in mainstream primary, completed ECT years in SEN primary. I'm on the D…" at bounding box center [433, 280] width 810 height 45
type textarea "Trained in mainstream primary, completed ECT years in SEN primary. I'm on the D…"
click at [60, 338] on input "Please upload your CV" at bounding box center [433, 346] width 810 height 28
type input "C:\fakepath\CV Ilana Jacobs (2).docx"
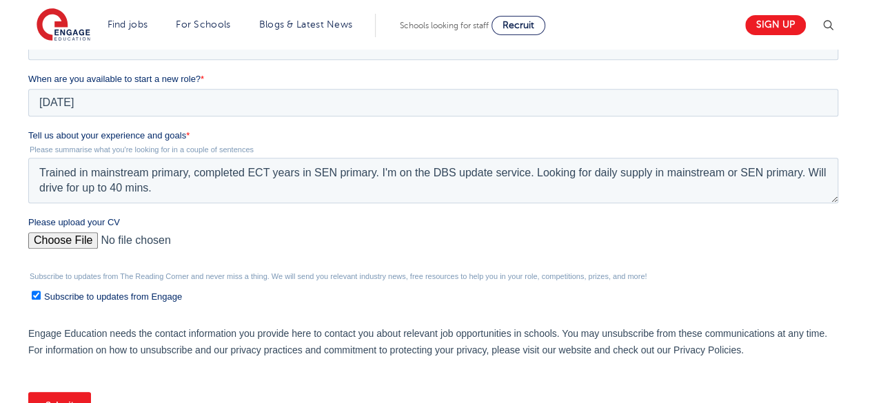
scroll to position [519, 0]
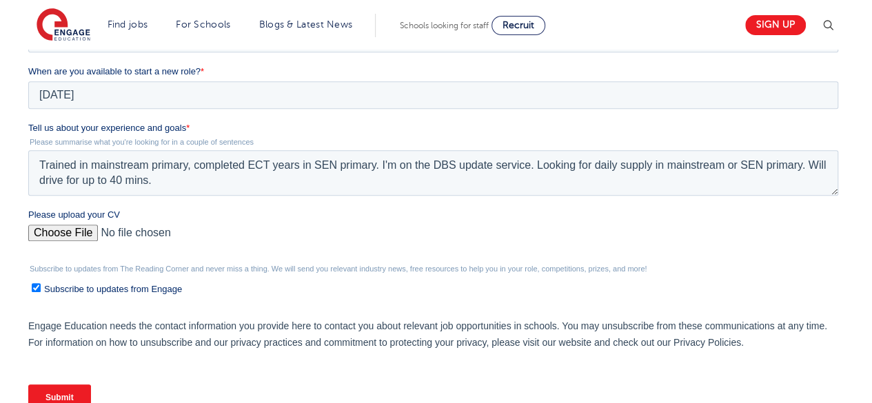
click at [34, 289] on input "Subscribe to updates from Engage" at bounding box center [36, 287] width 9 height 9
checkbox input "false"
click at [57, 394] on input "Submit" at bounding box center [59, 398] width 63 height 26
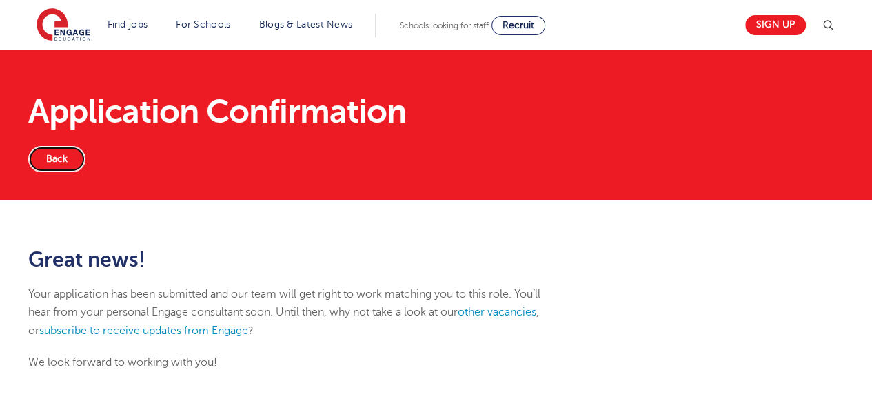
click at [62, 159] on link "Back" at bounding box center [56, 159] width 57 height 26
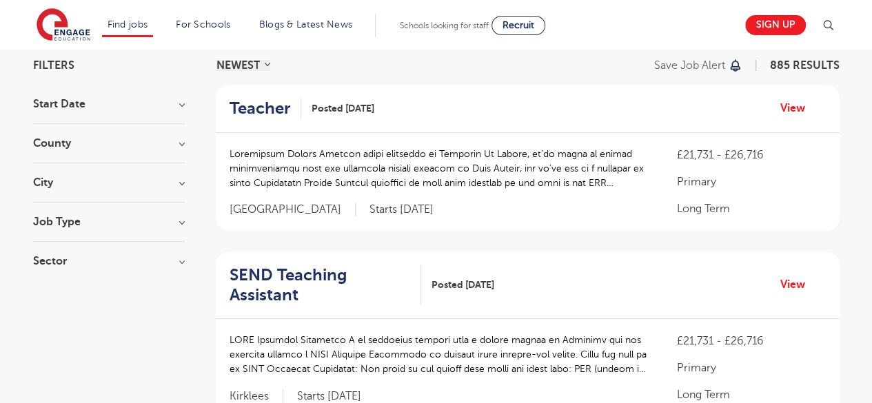
scroll to position [105, 0]
click at [135, 170] on section "Start Date September 84 [DATE] [DATE] Show more County [GEOGRAPHIC_DATA] 650 [G…" at bounding box center [109, 189] width 152 height 182
click at [130, 179] on h3 "City" at bounding box center [109, 181] width 152 height 11
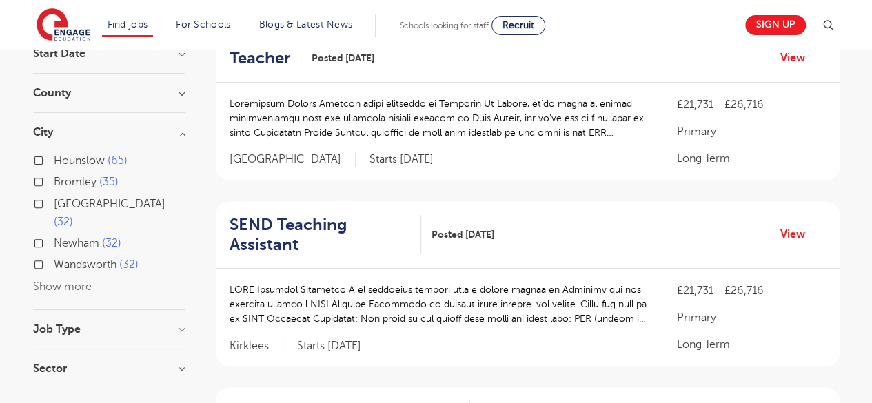
scroll to position [155, 0]
click at [51, 280] on button "Show more" at bounding box center [62, 286] width 59 height 12
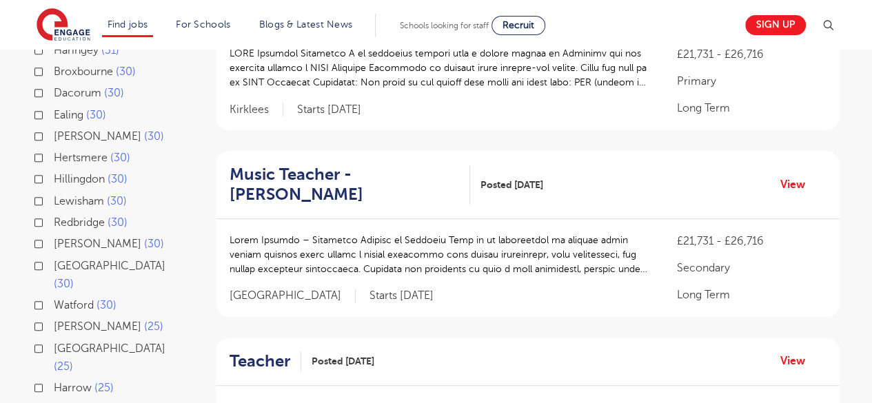
scroll to position [393, 0]
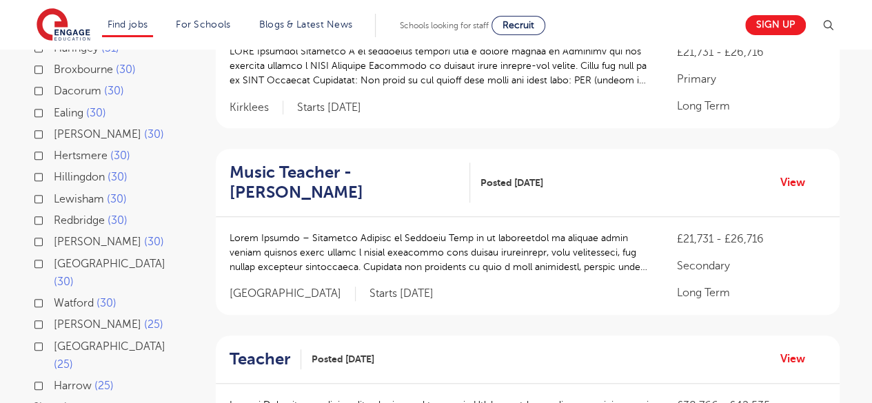
click at [144, 318] on span "25" at bounding box center [153, 324] width 19 height 12
click at [63, 318] on input "[PERSON_NAME] 25" at bounding box center [58, 322] width 9 height 9
checkbox input "true"
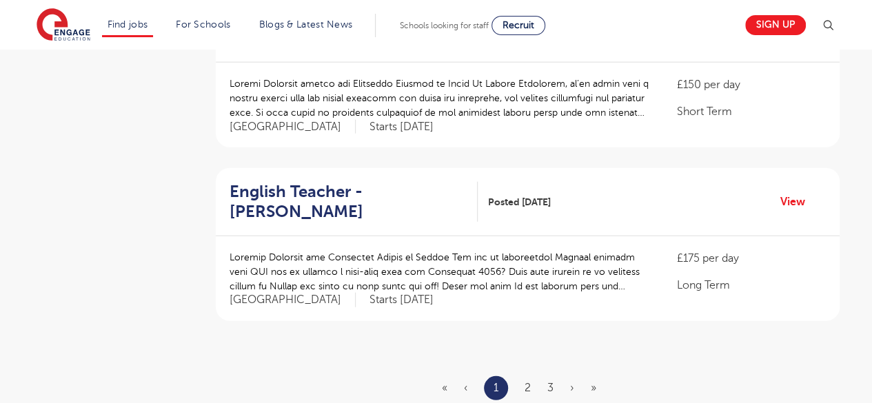
scroll to position [1581, 0]
click at [527, 381] on link "2" at bounding box center [527, 387] width 6 height 12
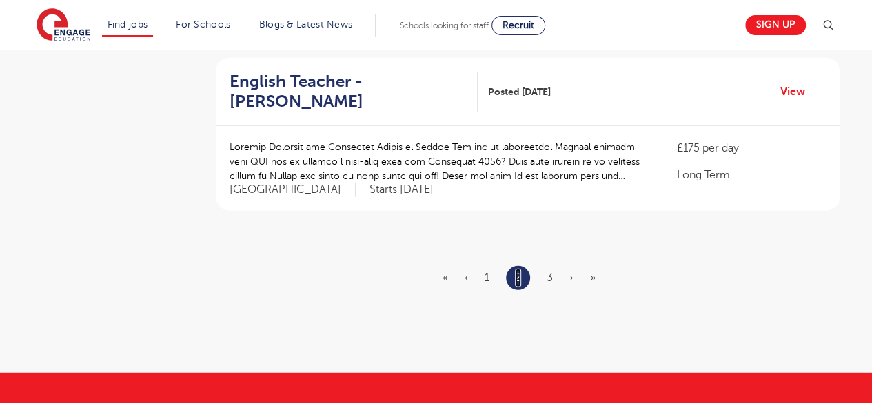
scroll to position [1699, 0]
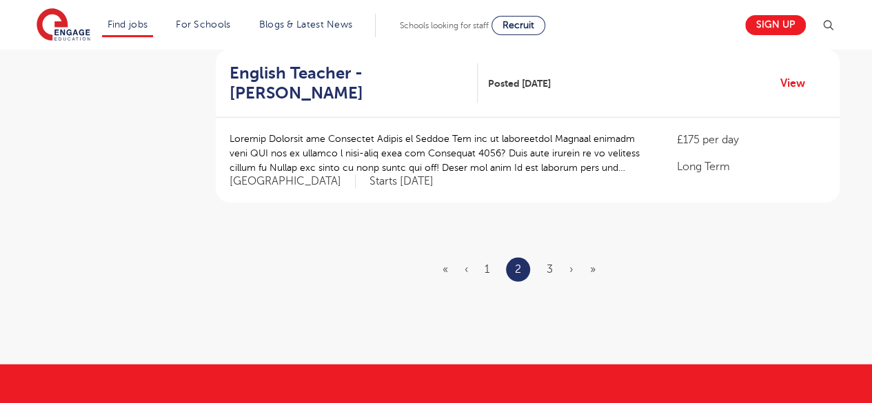
click at [545, 258] on ul "« ‹ 1 2 3 › »" at bounding box center [527, 270] width 170 height 24
click at [550, 263] on link "3" at bounding box center [549, 269] width 6 height 12
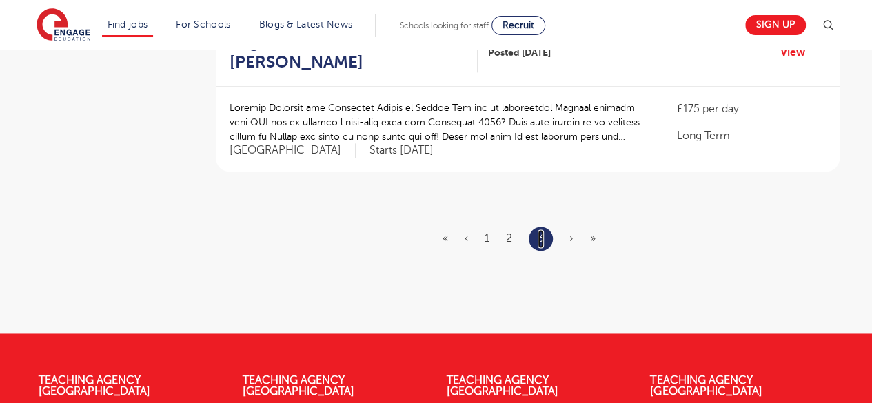
scroll to position [866, 0]
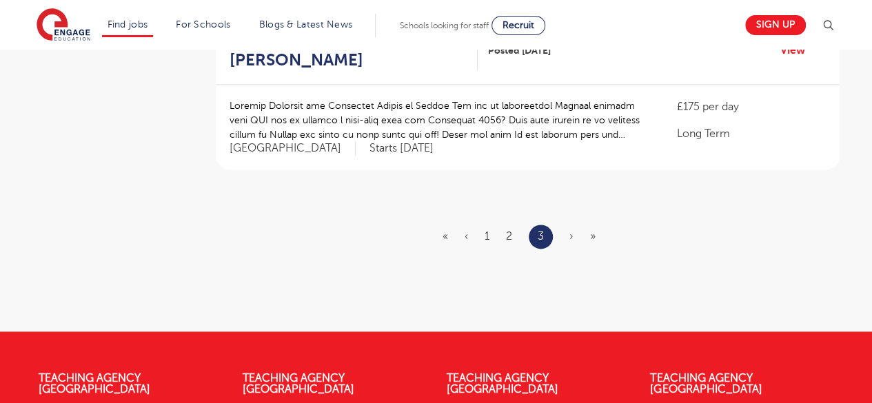
click at [573, 230] on span "›" at bounding box center [571, 236] width 4 height 12
click at [591, 230] on span "»" at bounding box center [593, 236] width 6 height 12
